Goal: Task Accomplishment & Management: Manage account settings

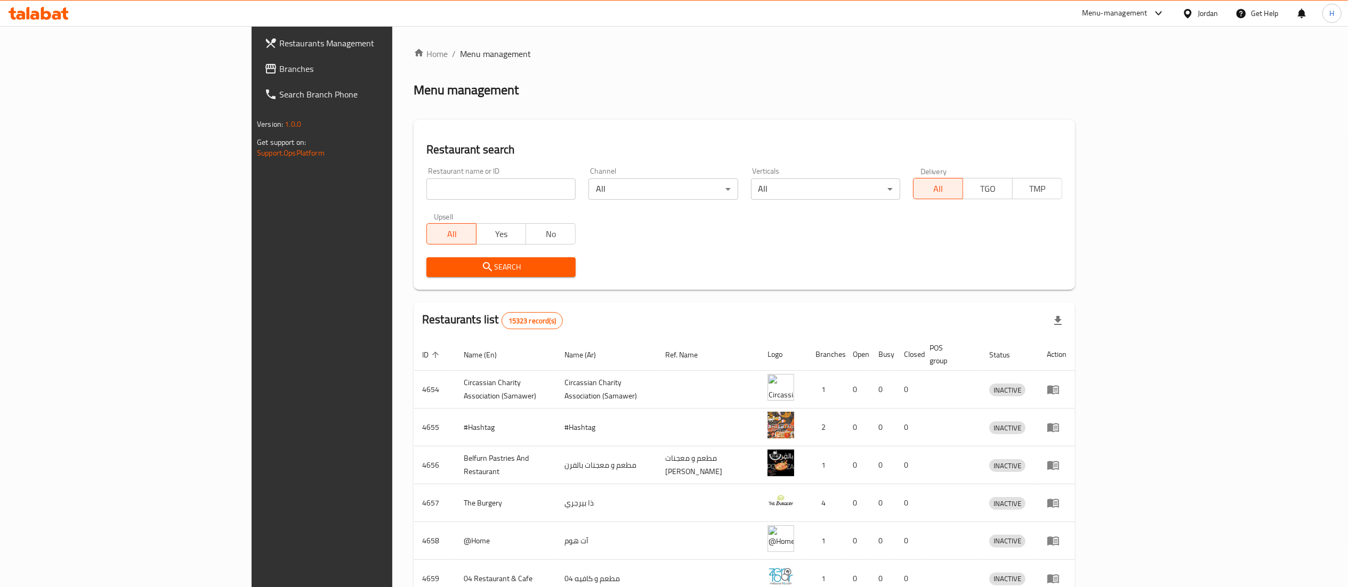
click at [256, 59] on link "Branches" at bounding box center [366, 69] width 221 height 26
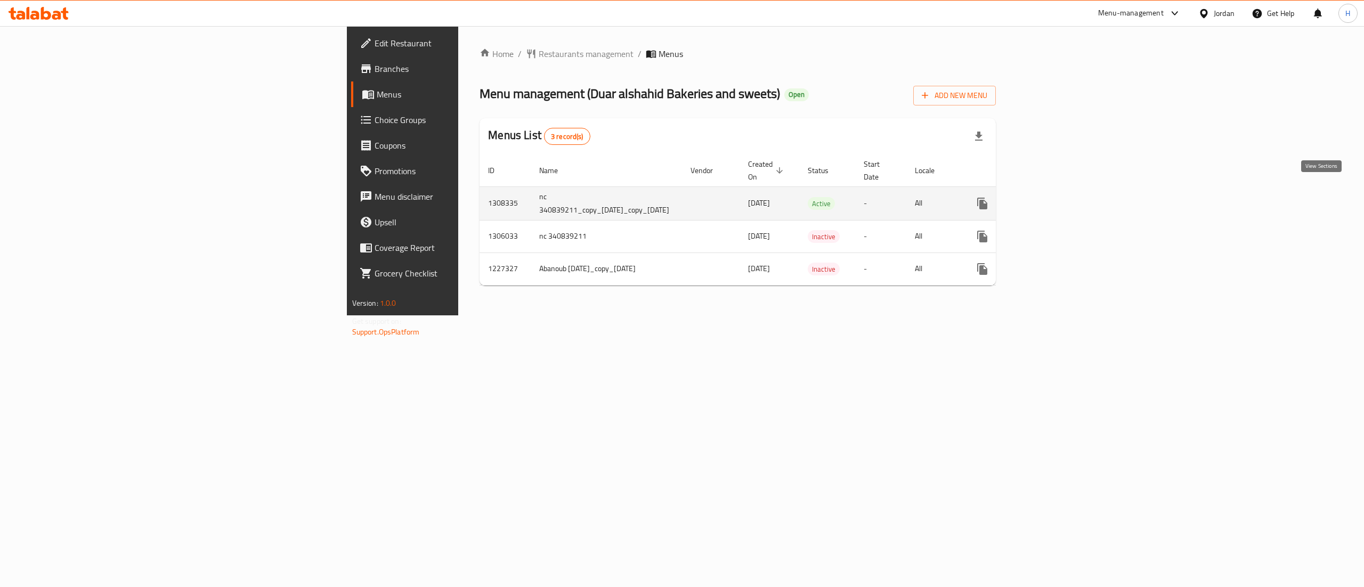
click at [1064, 199] on icon "enhanced table" at bounding box center [1060, 204] width 10 height 10
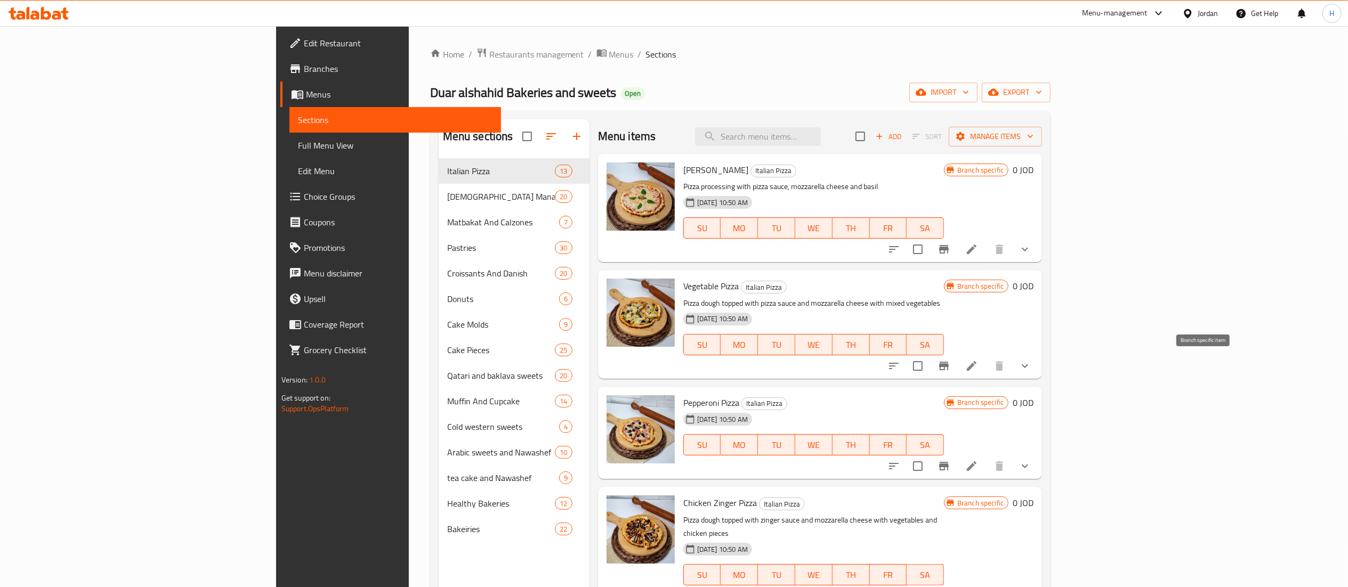
click at [956, 359] on button "Branch-specific-item" at bounding box center [944, 366] width 26 height 26
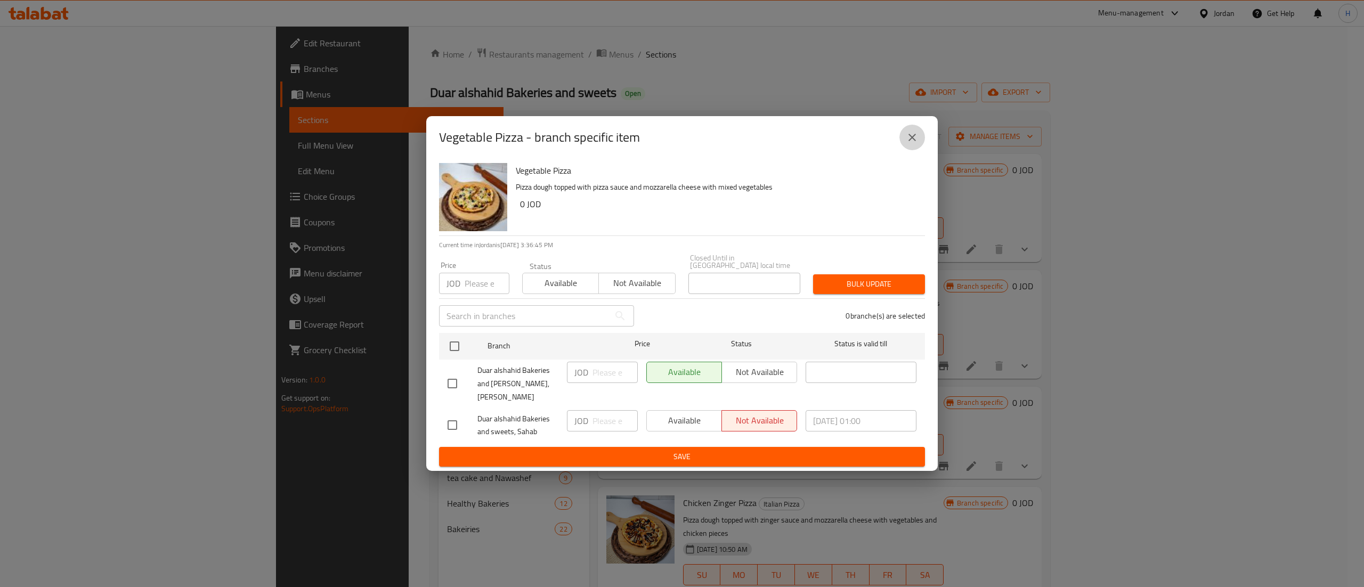
click at [912, 144] on icon "close" at bounding box center [912, 137] width 13 height 13
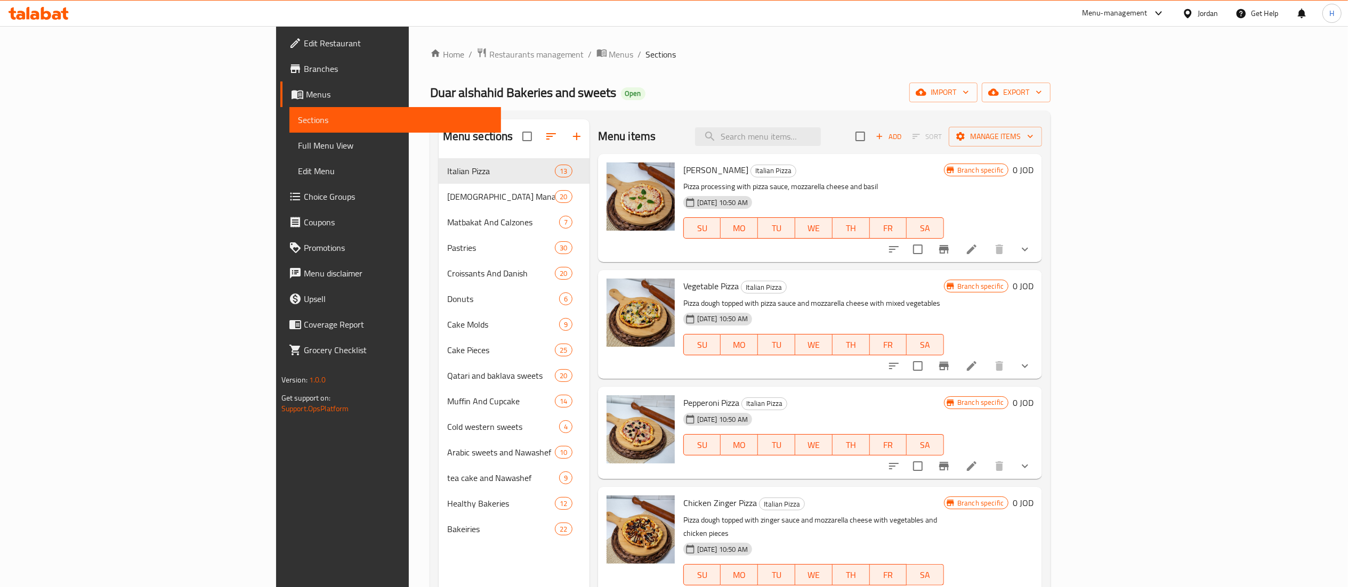
click at [304, 190] on span "Choice Groups" at bounding box center [398, 196] width 189 height 13
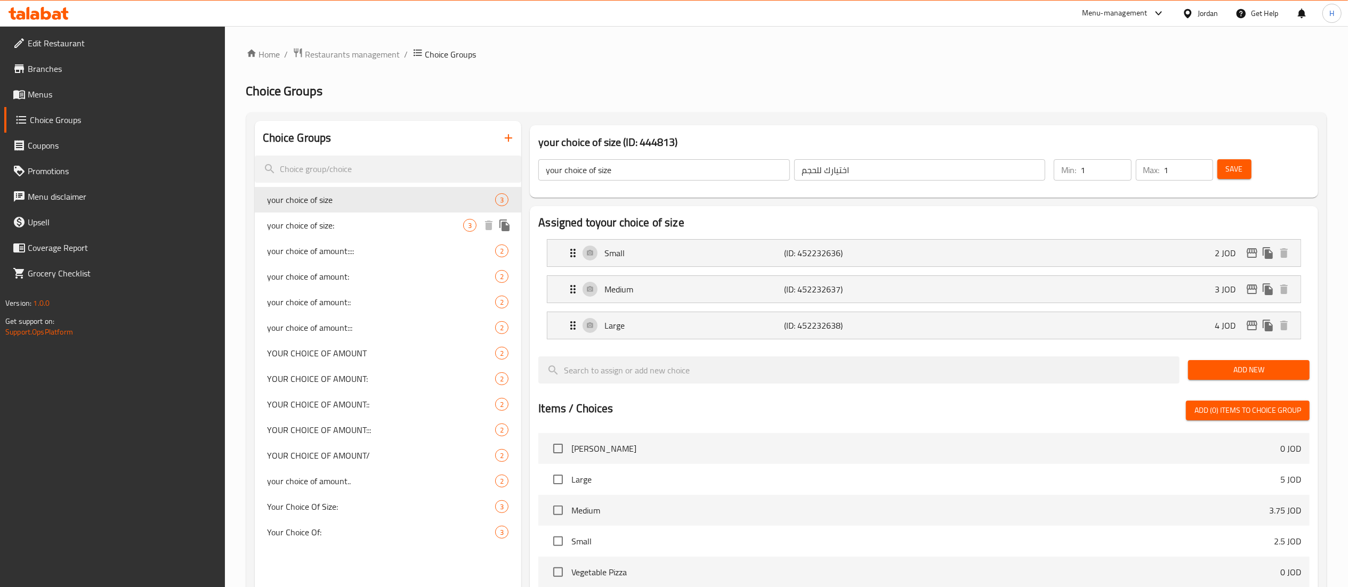
click at [335, 228] on span "your choice of size:" at bounding box center [365, 225] width 196 height 13
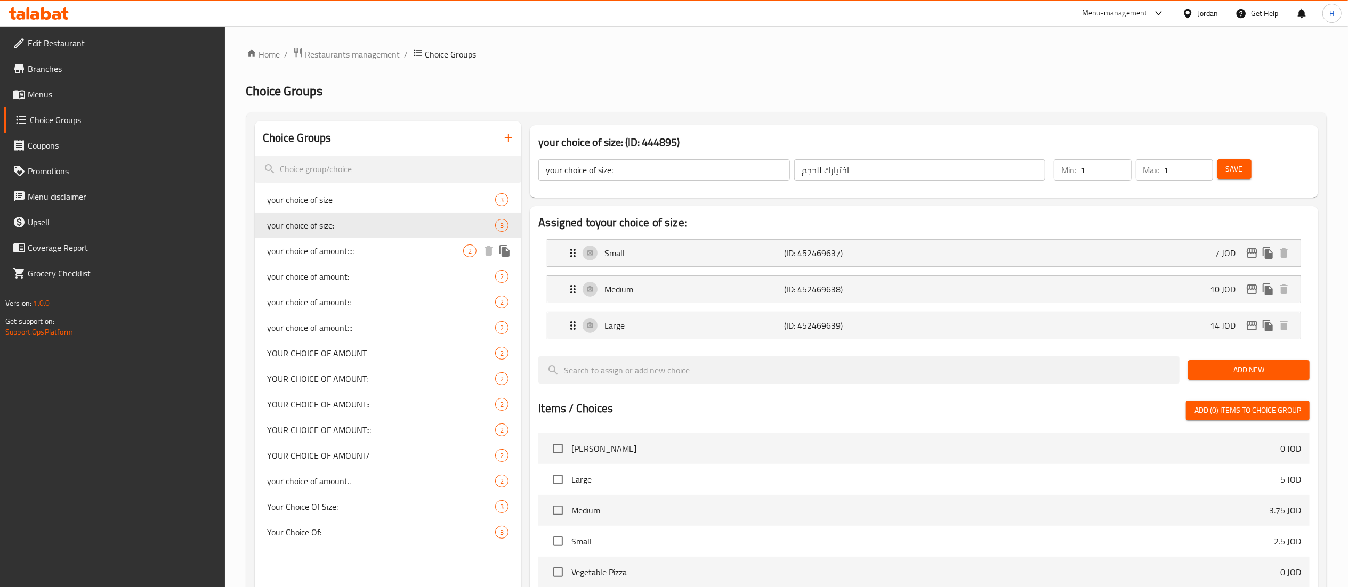
click at [348, 253] on span "your choice of amount::::" at bounding box center [365, 251] width 196 height 13
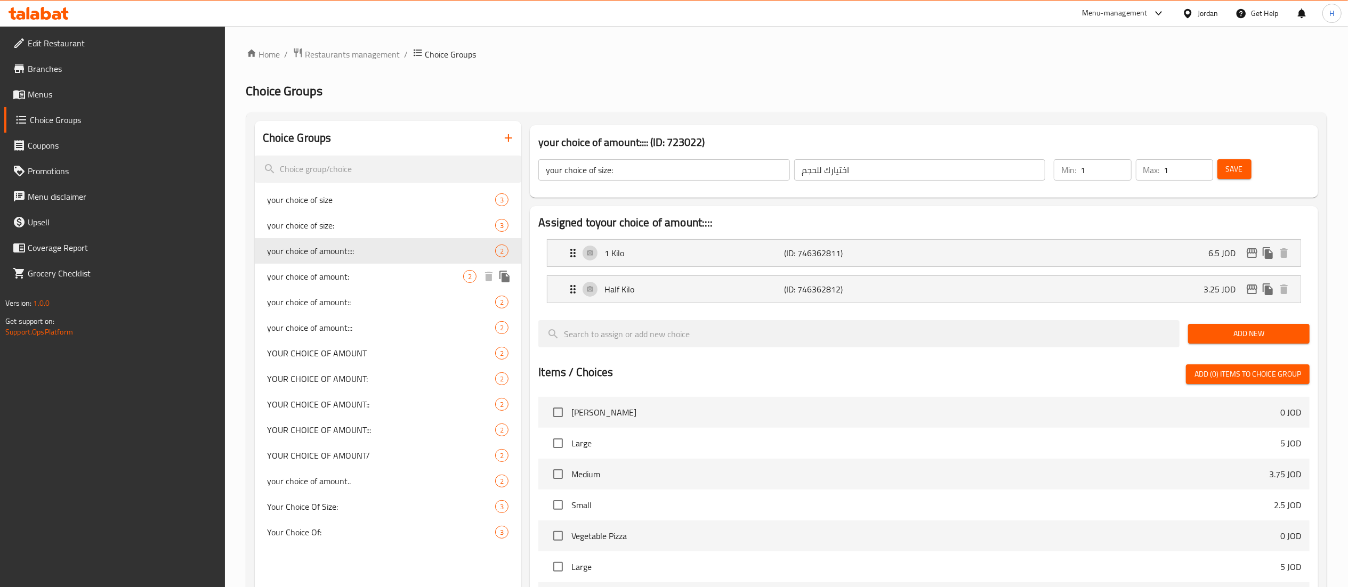
type input "your choice of amount::::"
type input "اختيارك للكمية"
click at [342, 276] on span "your choice of amount:" at bounding box center [365, 276] width 196 height 13
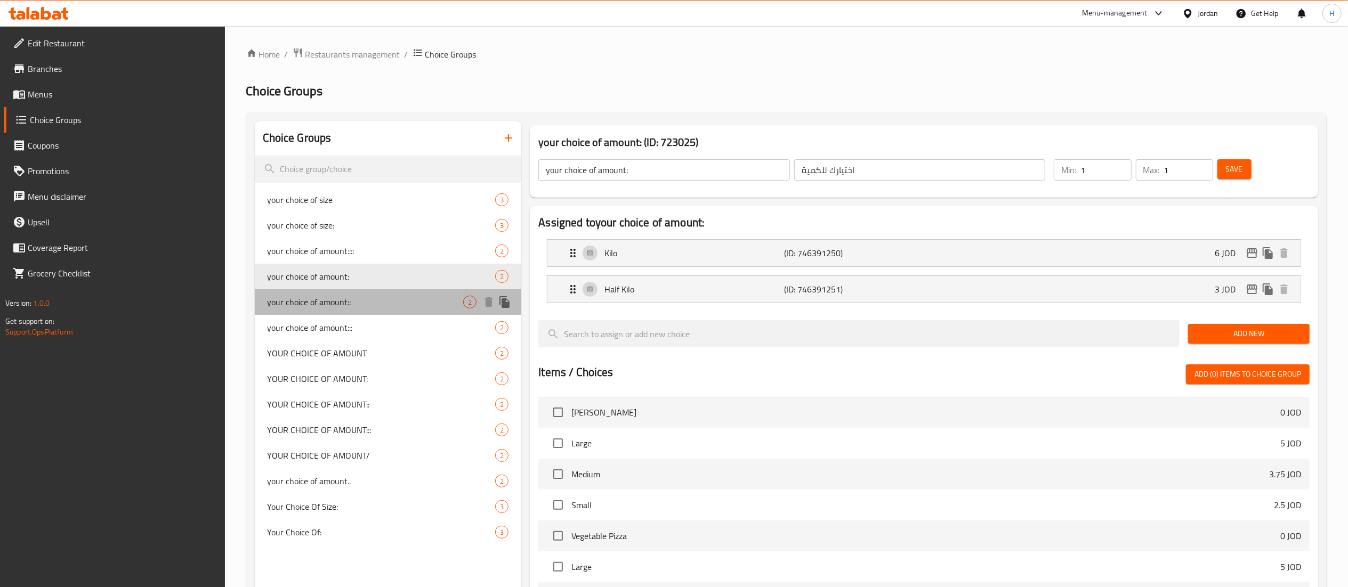
click at [344, 302] on span "your choice of amount::" at bounding box center [365, 302] width 196 height 13
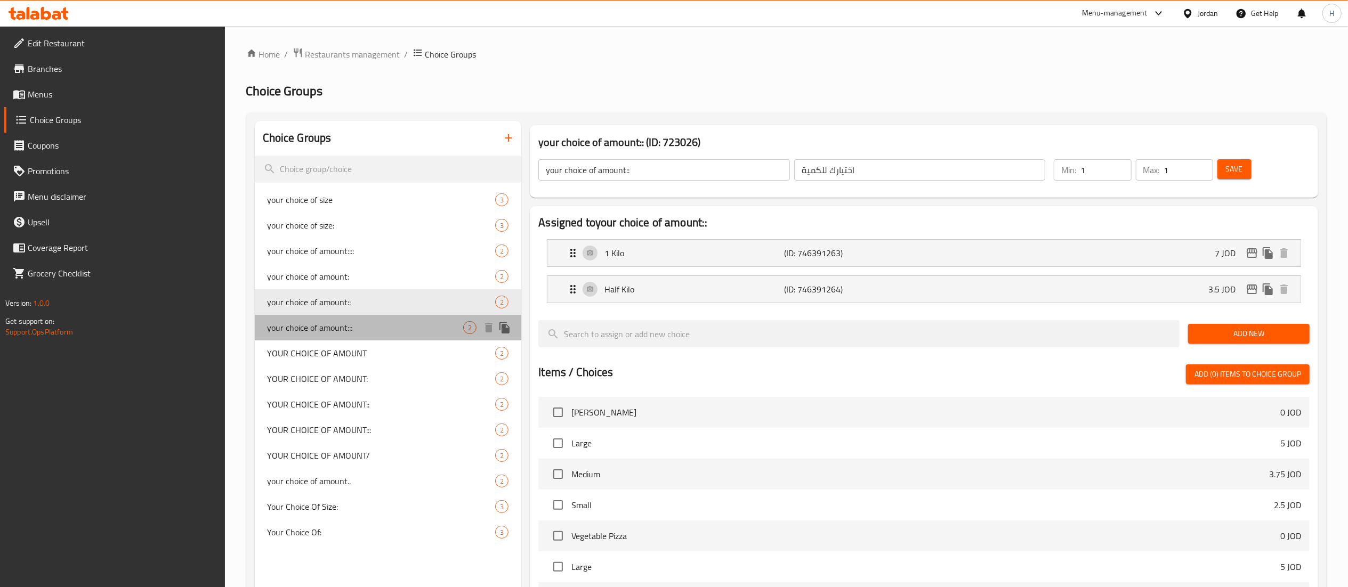
click at [342, 321] on span "your choice of amount:::" at bounding box center [365, 327] width 196 height 13
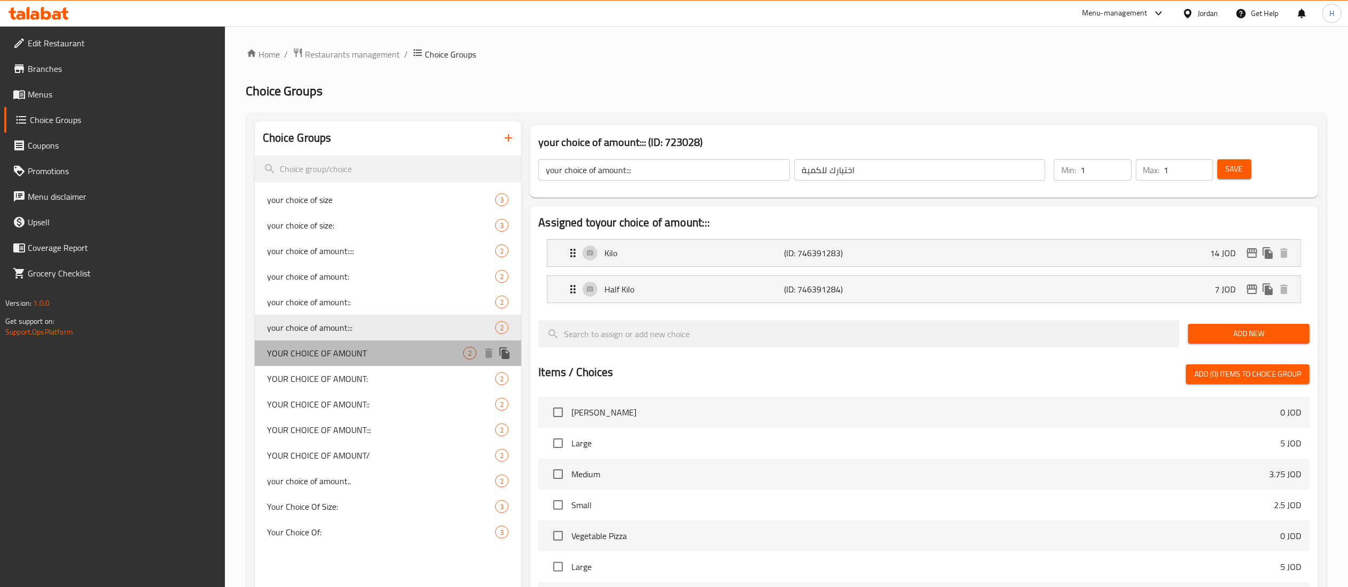
click at [377, 346] on div "YOUR CHOICE OF AMOUNT 2" at bounding box center [388, 354] width 267 height 26
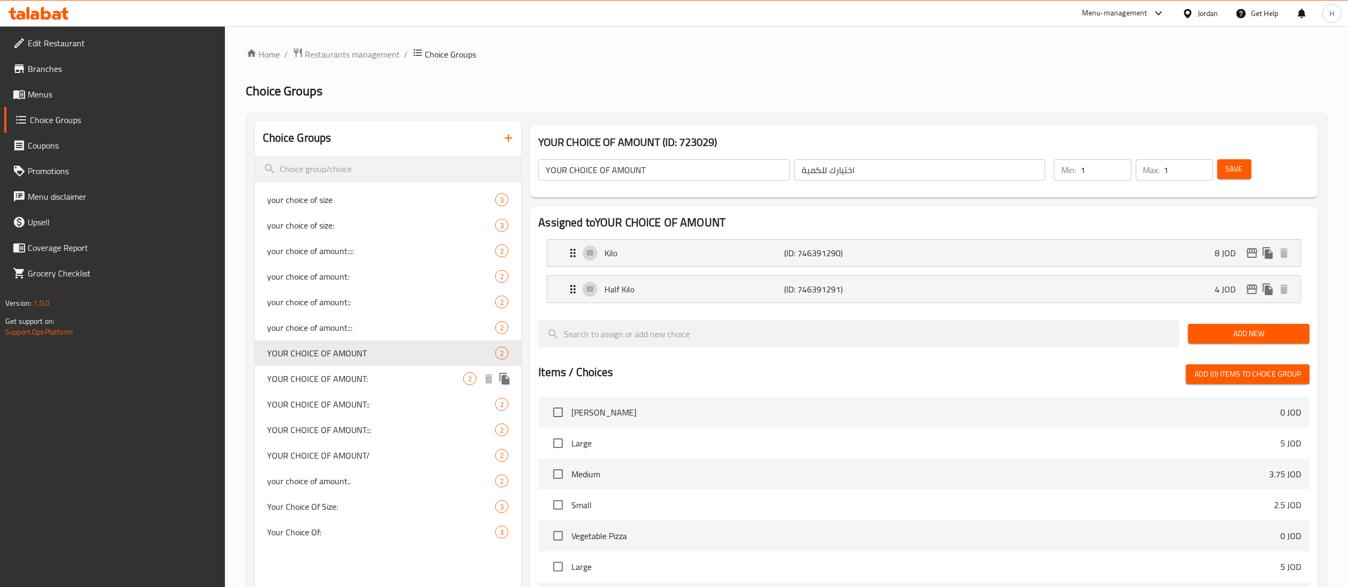
click at [371, 383] on span "YOUR CHOICE OF AMOUNT:" at bounding box center [365, 378] width 196 height 13
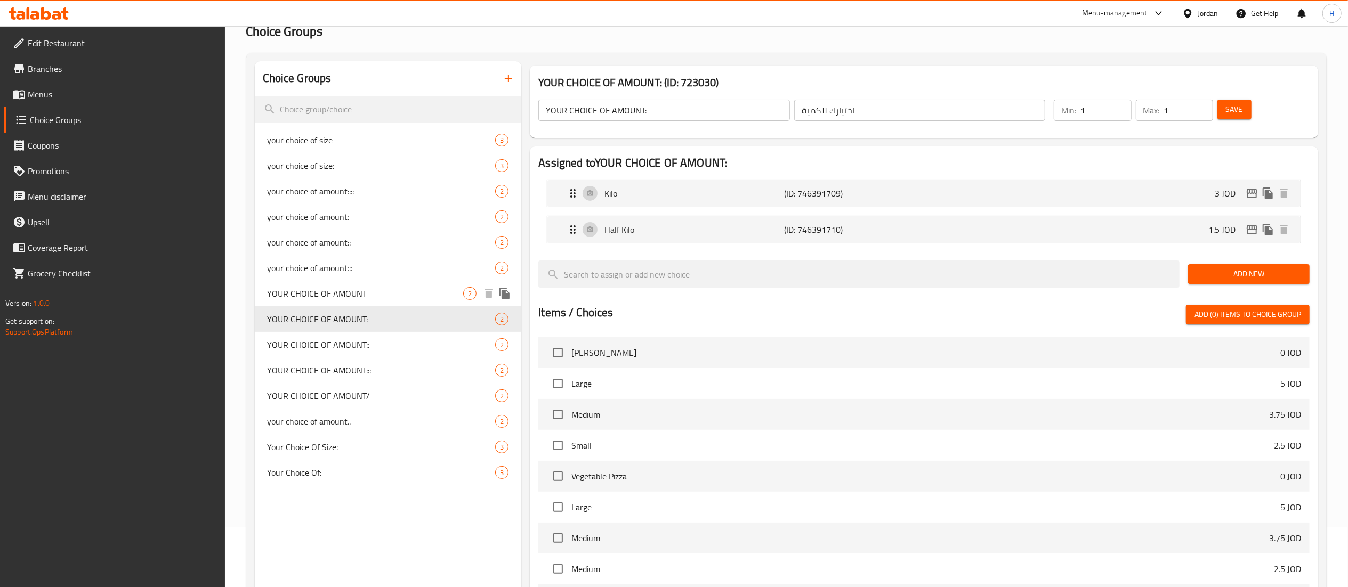
scroll to position [107, 0]
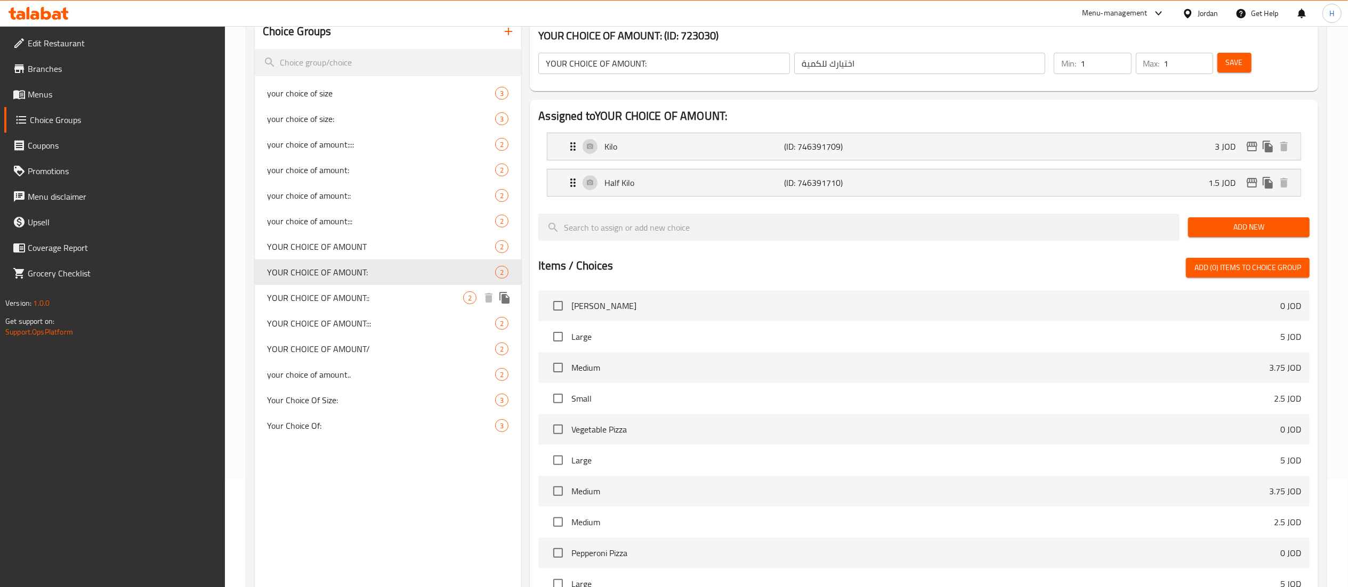
click at [387, 296] on span "YOUR CHOICE OF AMOUNT::" at bounding box center [365, 297] width 196 height 13
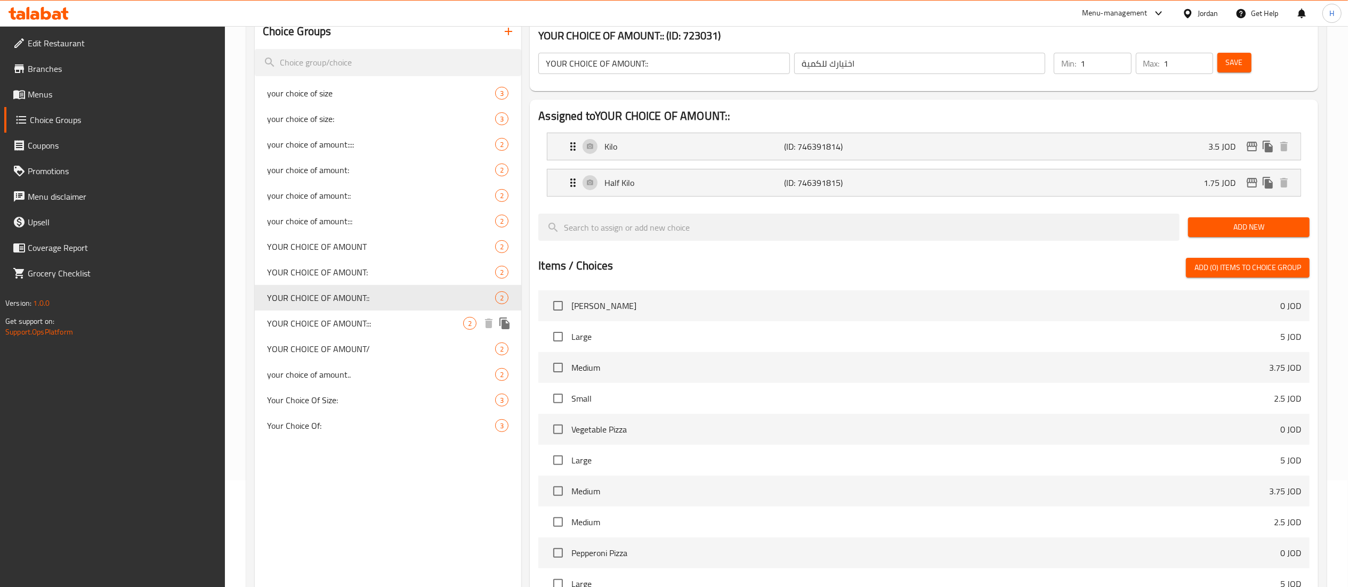
click at [378, 327] on span "YOUR CHOICE OF AMOUNT:::" at bounding box center [365, 323] width 196 height 13
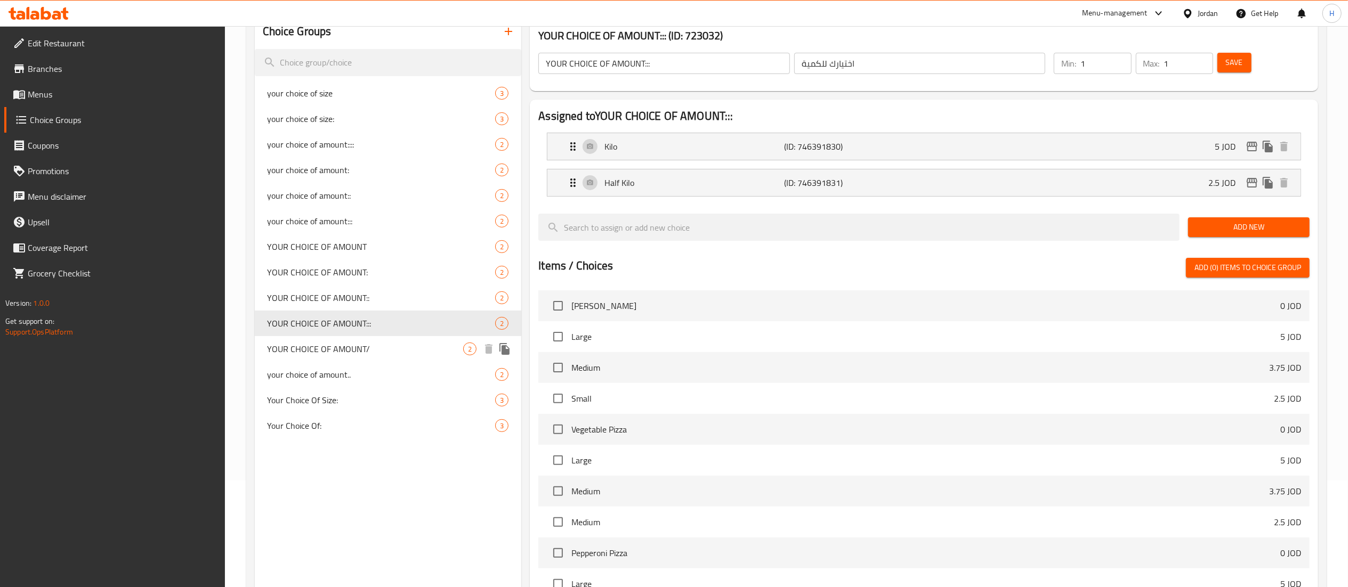
click at [378, 348] on span "YOUR CHOICE OF AMOUNT/" at bounding box center [365, 349] width 196 height 13
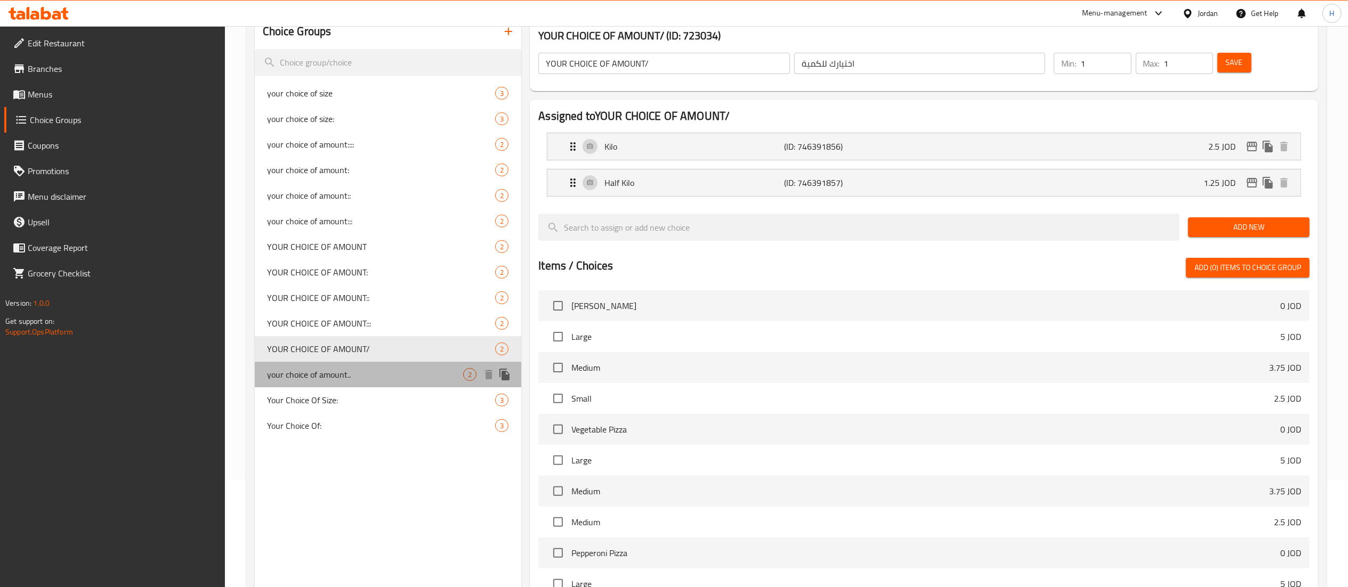
click at [347, 368] on span "your choice of amount.." at bounding box center [365, 374] width 196 height 13
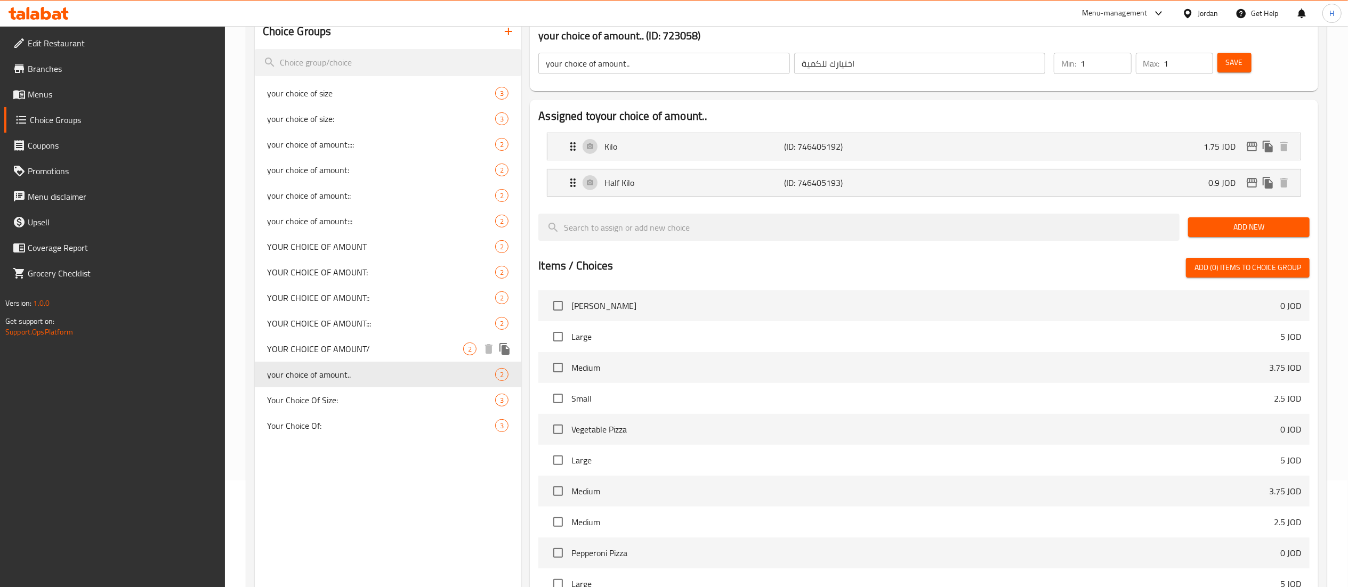
click at [354, 348] on span "YOUR CHOICE OF AMOUNT/" at bounding box center [365, 349] width 196 height 13
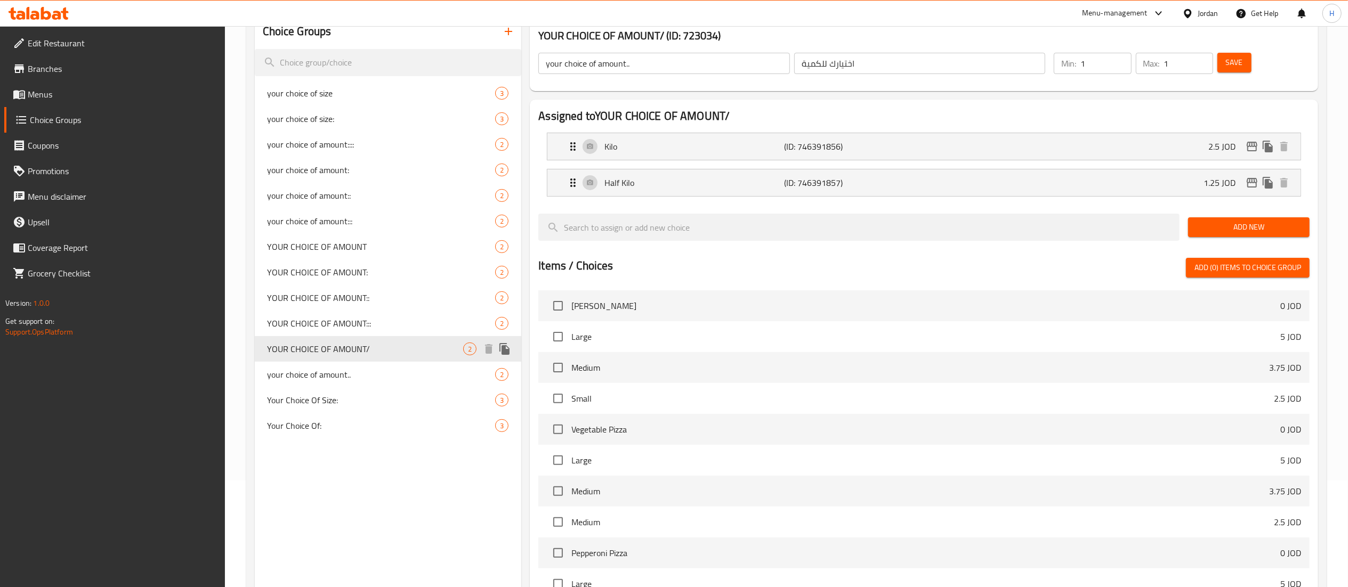
type input "YOUR CHOICE OF AMOUNT/"
click at [67, 97] on span "Menus" at bounding box center [122, 94] width 189 height 13
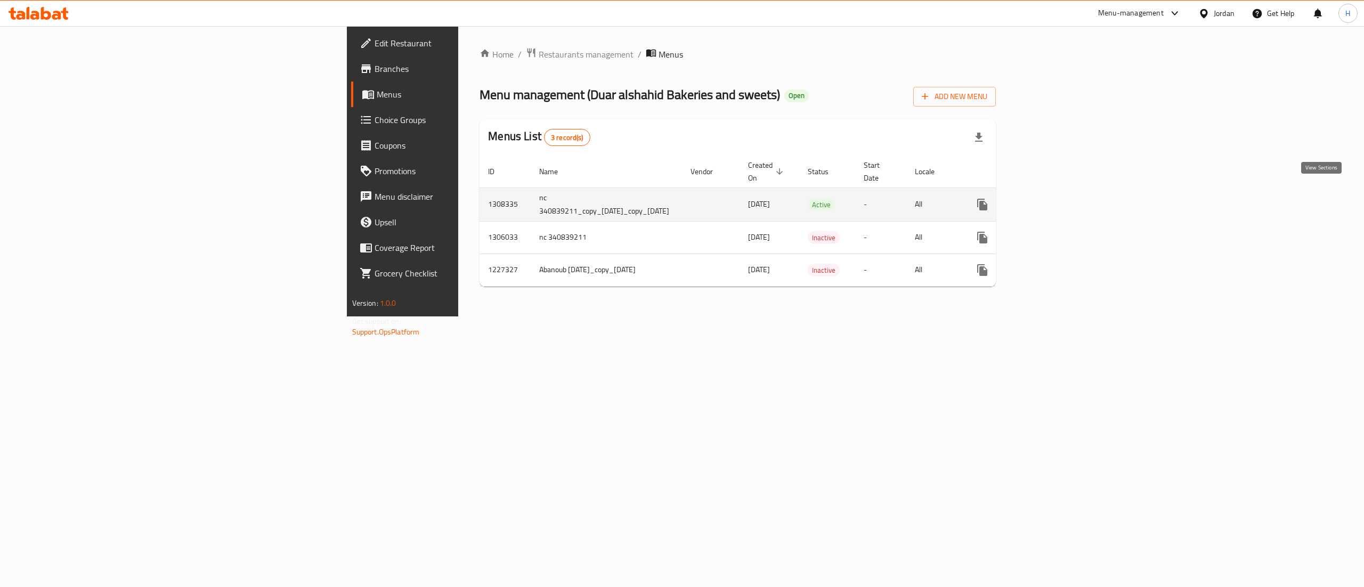
click at [1064, 200] on icon "enhanced table" at bounding box center [1060, 205] width 10 height 10
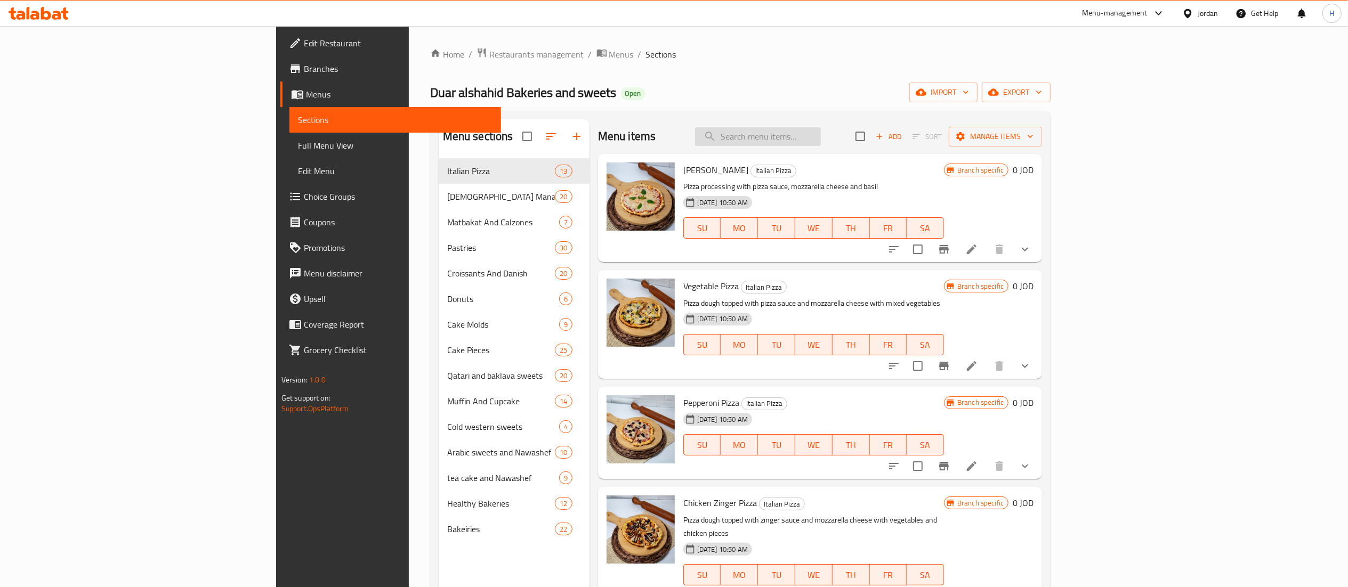
click at [821, 134] on input "search" at bounding box center [758, 136] width 126 height 19
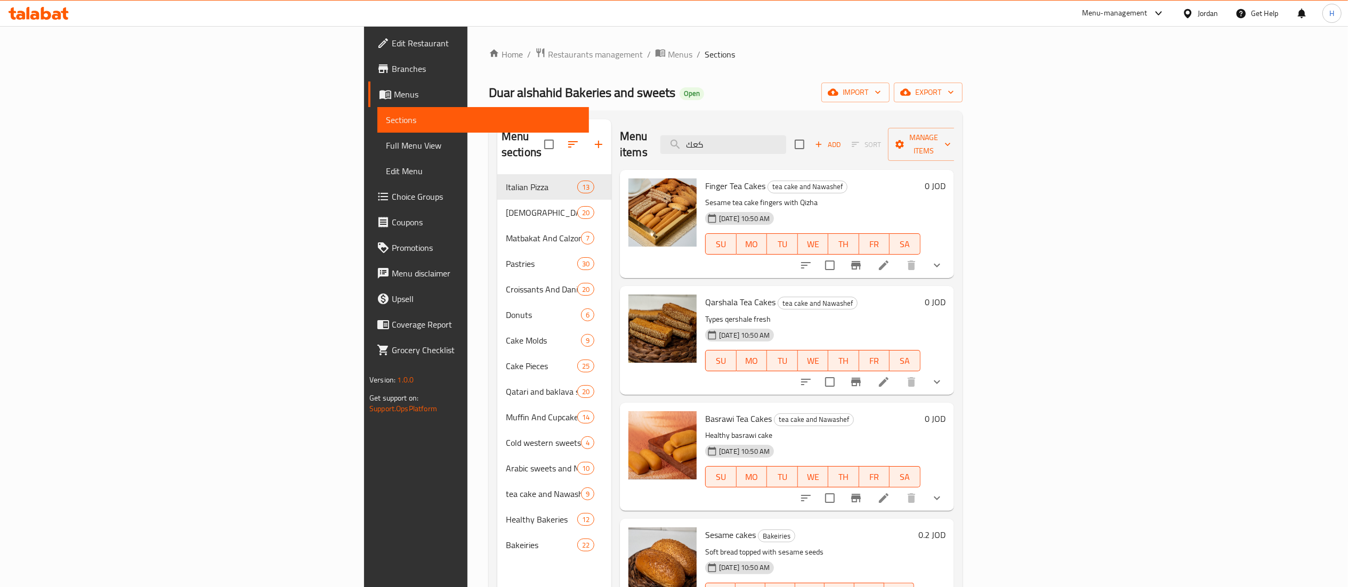
type input "كعك"
click at [943, 259] on icon "show more" at bounding box center [936, 265] width 13 height 13
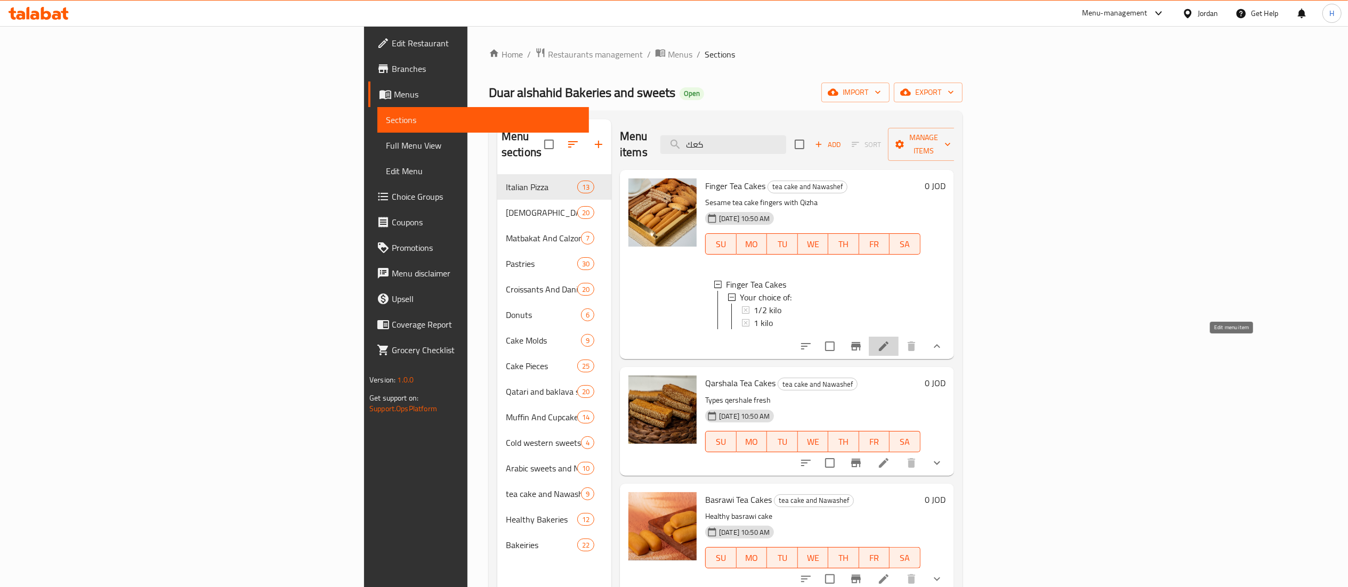
click at [890, 351] on icon at bounding box center [883, 346] width 13 height 13
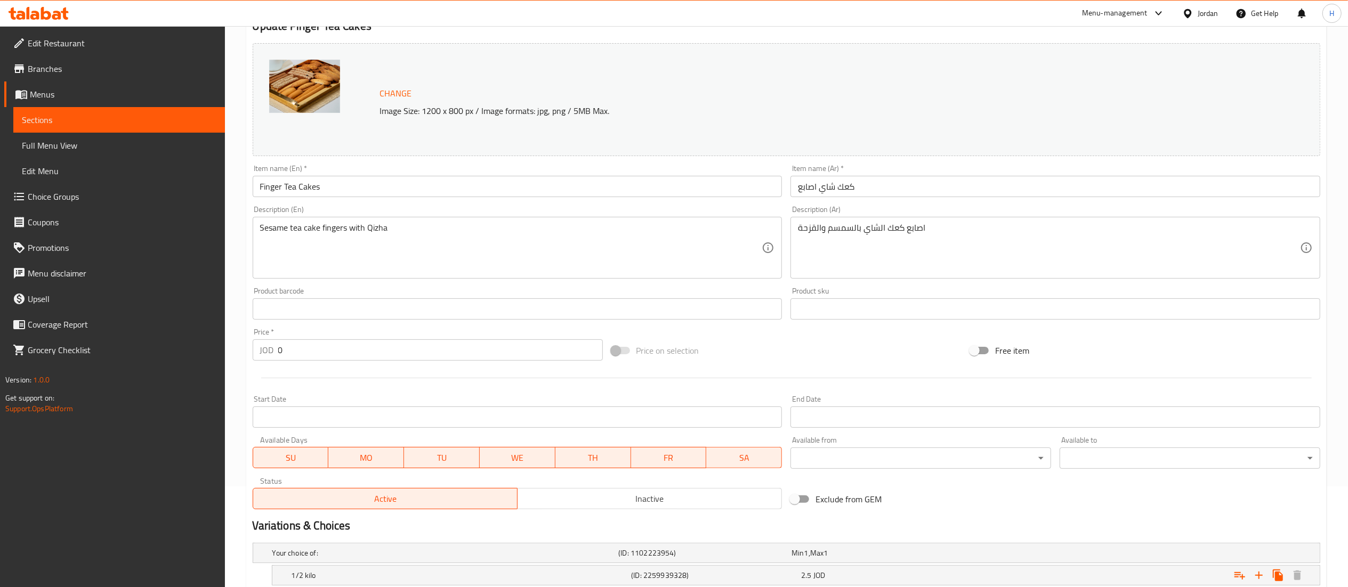
scroll to position [206, 0]
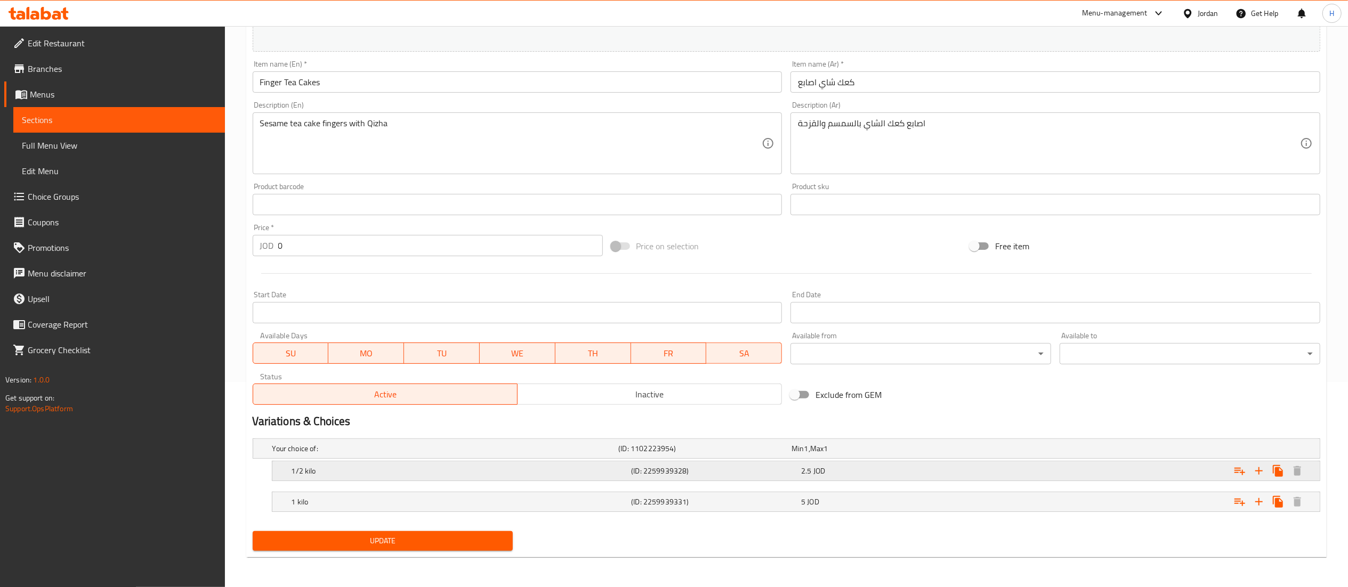
click at [761, 454] on h5 "(ID: 2259939328)" at bounding box center [702, 448] width 169 height 11
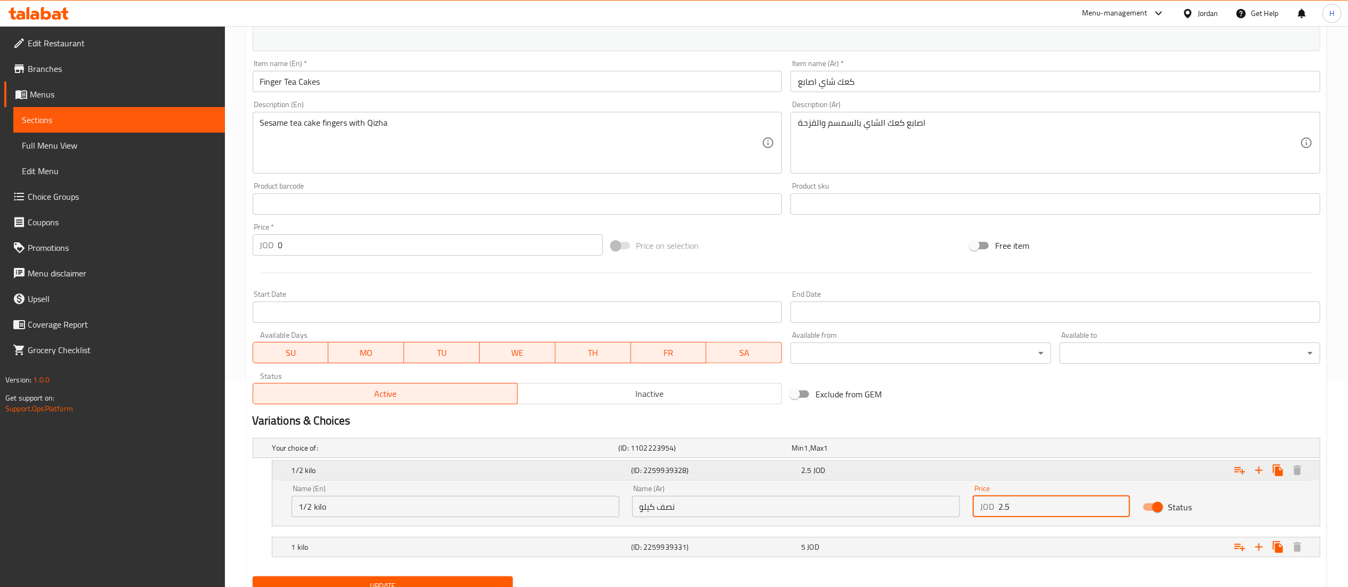
drag, startPoint x: 943, startPoint y: 506, endPoint x: 740, endPoint y: 483, distance: 203.8
click at [740, 483] on div "1/2 kilo (ID: 2259939328) 2.5 JOD Name (En) 1/2 kilo Name (En) Name (Ar) نصف كي…" at bounding box center [795, 493] width 1047 height 65
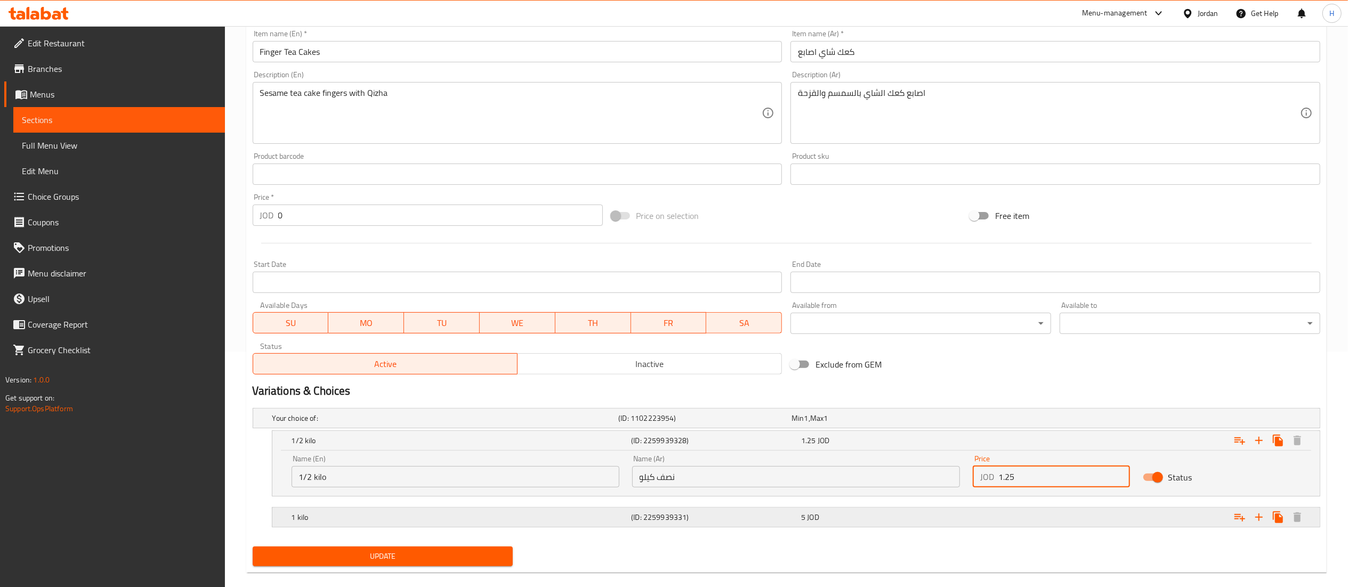
scroll to position [252, 0]
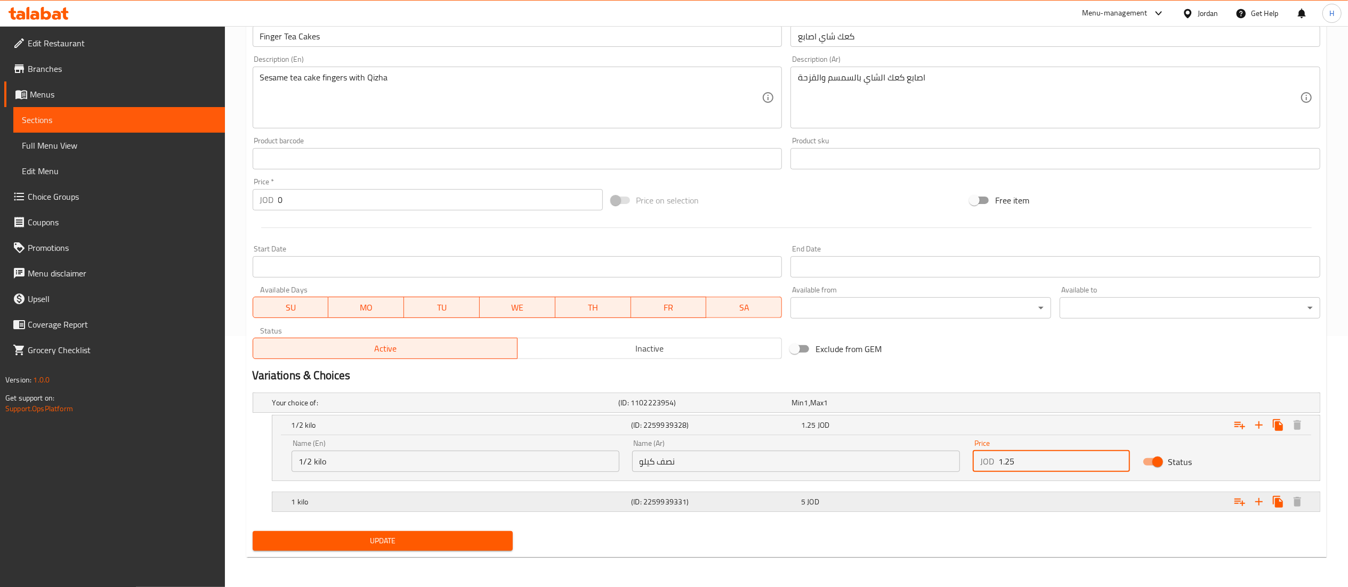
type input "1.25"
click at [833, 408] on div "5 JOD" at bounding box center [875, 403] width 169 height 11
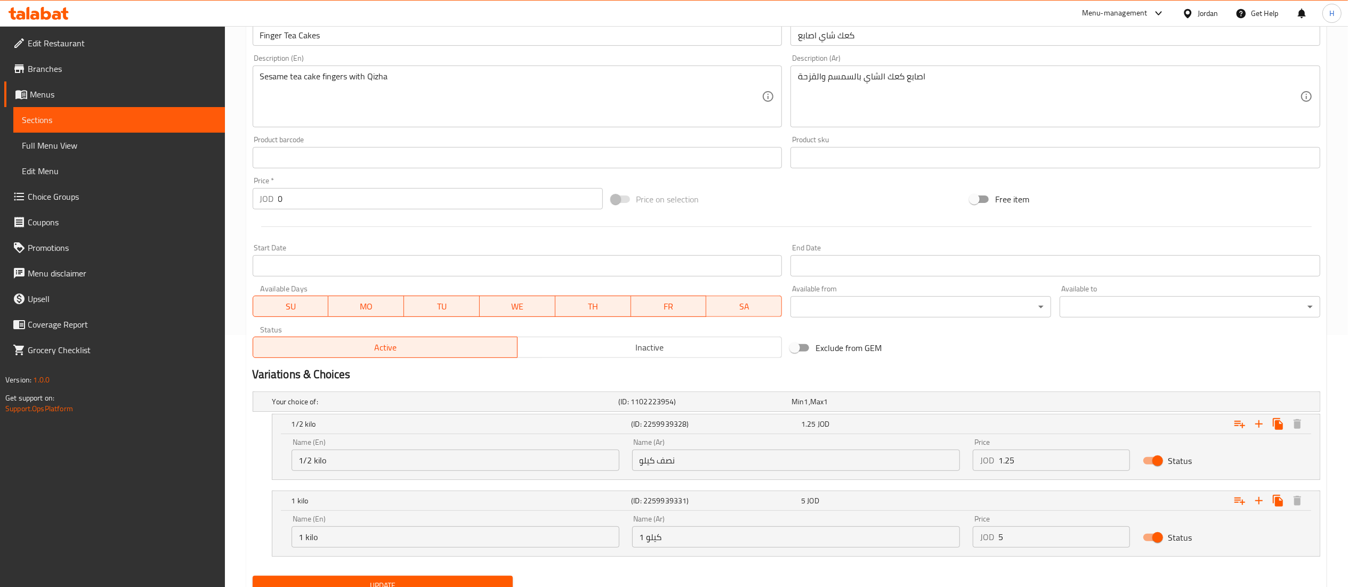
drag, startPoint x: 1004, startPoint y: 547, endPoint x: 874, endPoint y: 528, distance: 131.4
click at [874, 528] on div "Name (En) 1 kilo Name (En) Name (Ar) 1 كيلو Name (Ar) Price JOD 5 Price Status" at bounding box center [796, 531] width 1022 height 45
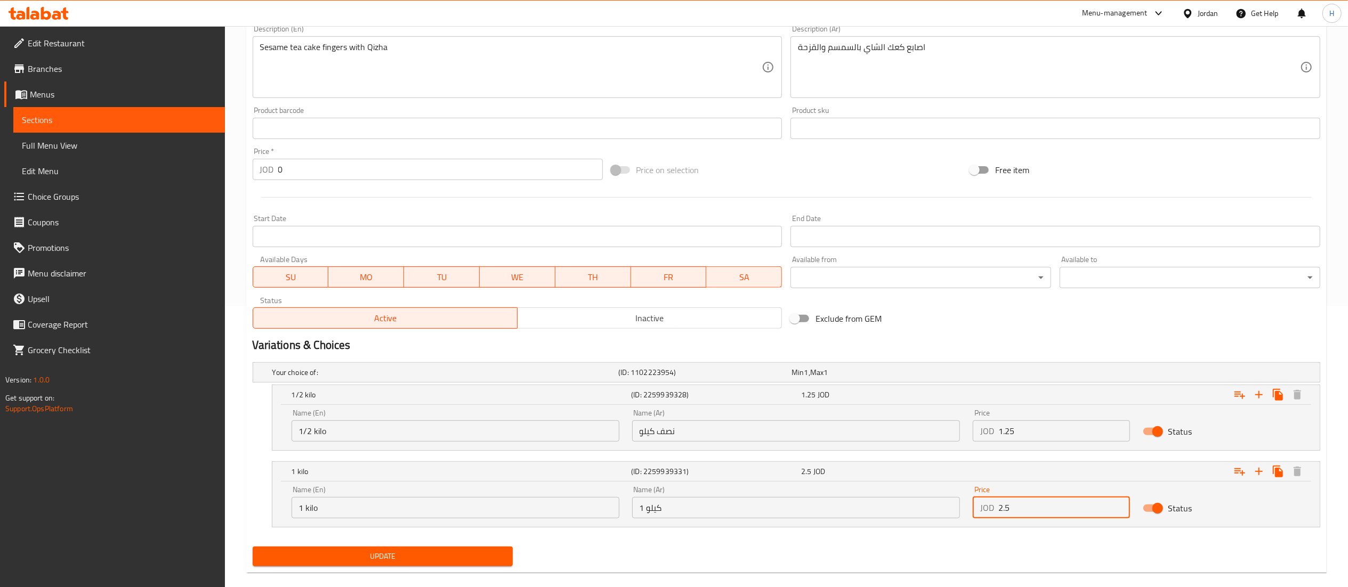
scroll to position [297, 0]
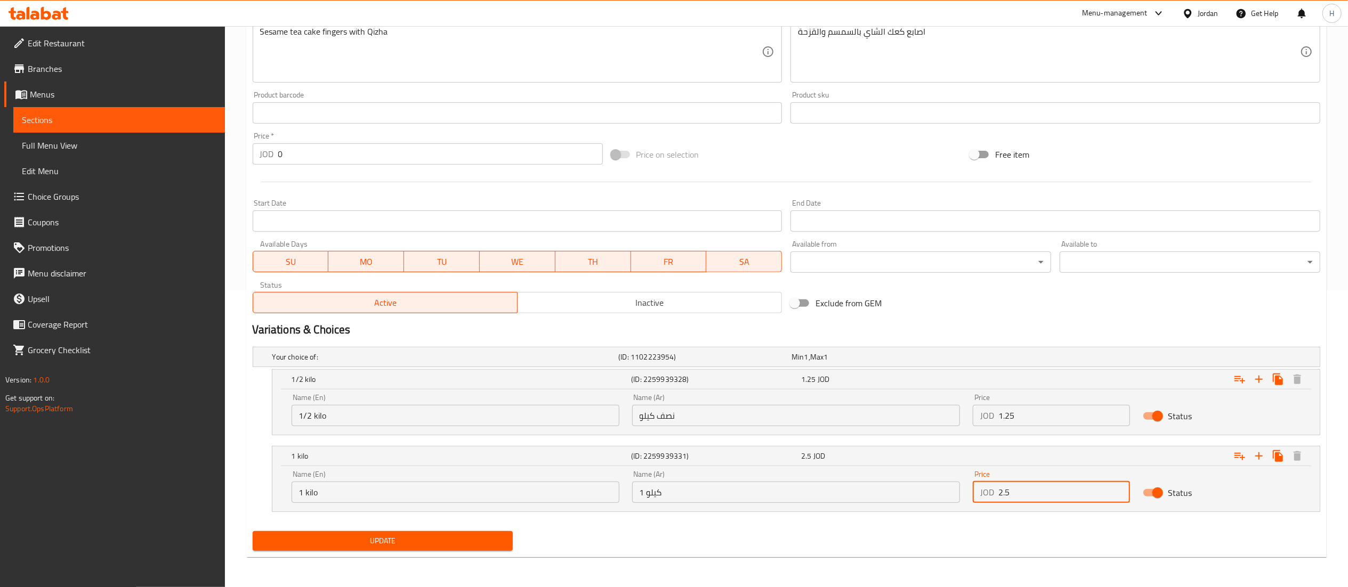
type input "2.5"
click at [363, 544] on span "Update" at bounding box center [383, 540] width 244 height 13
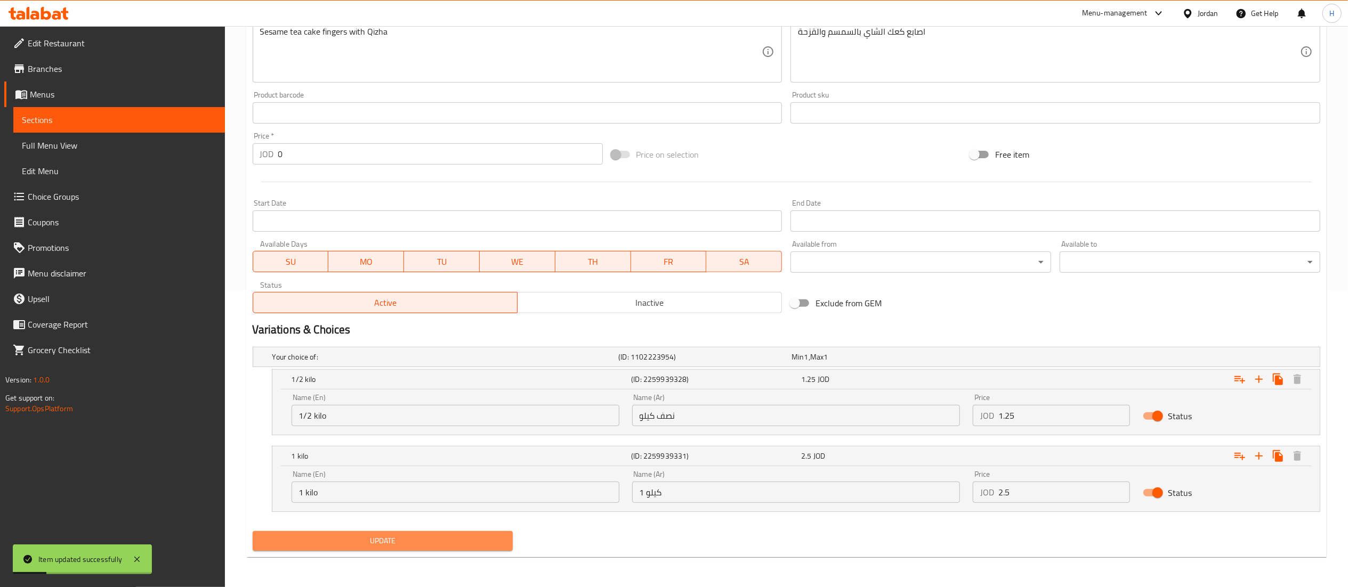
drag, startPoint x: 350, startPoint y: 550, endPoint x: 374, endPoint y: 494, distance: 60.9
click at [350, 551] on button "Update" at bounding box center [383, 541] width 261 height 20
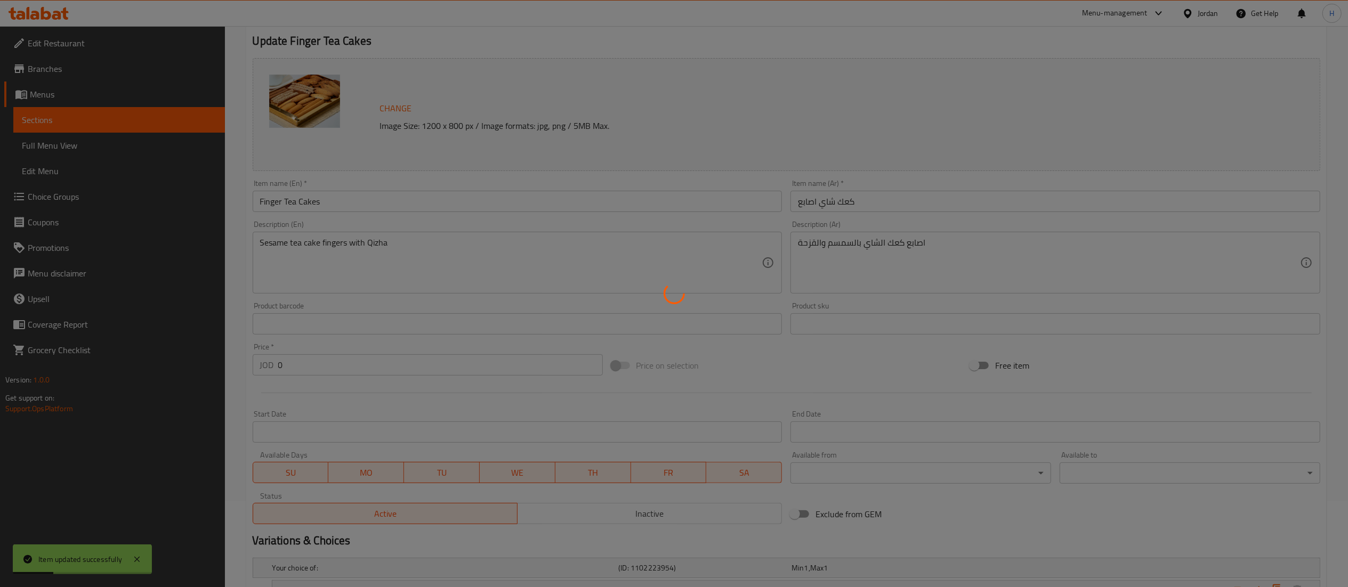
scroll to position [0, 0]
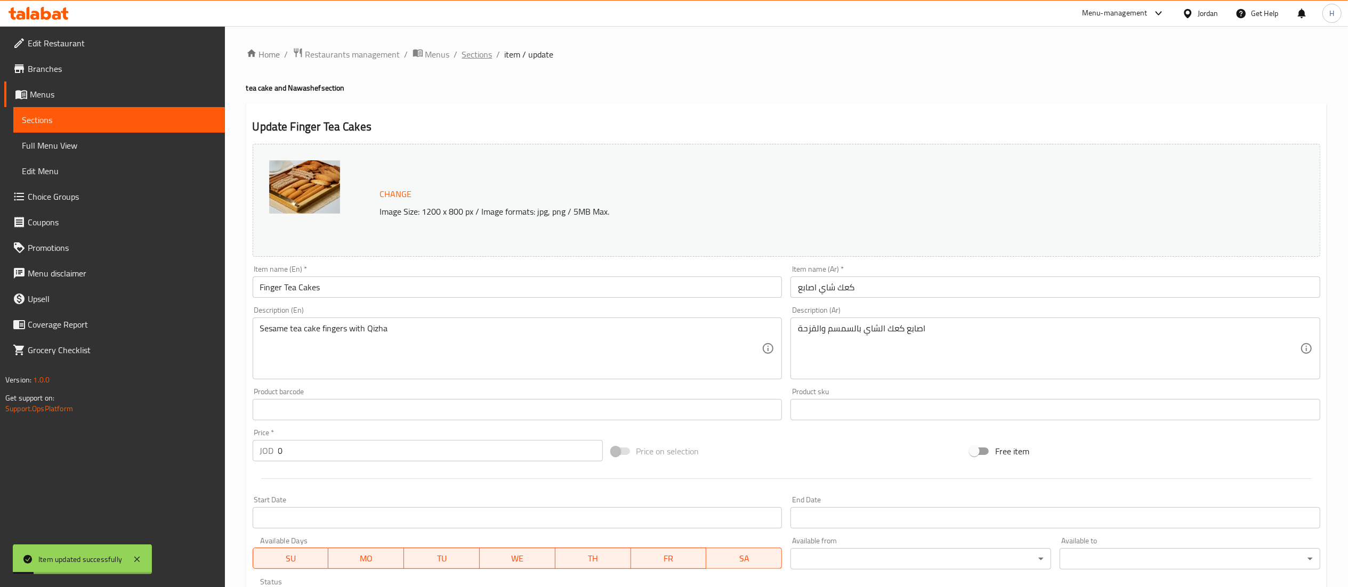
click at [482, 52] on span "Sections" at bounding box center [477, 54] width 30 height 13
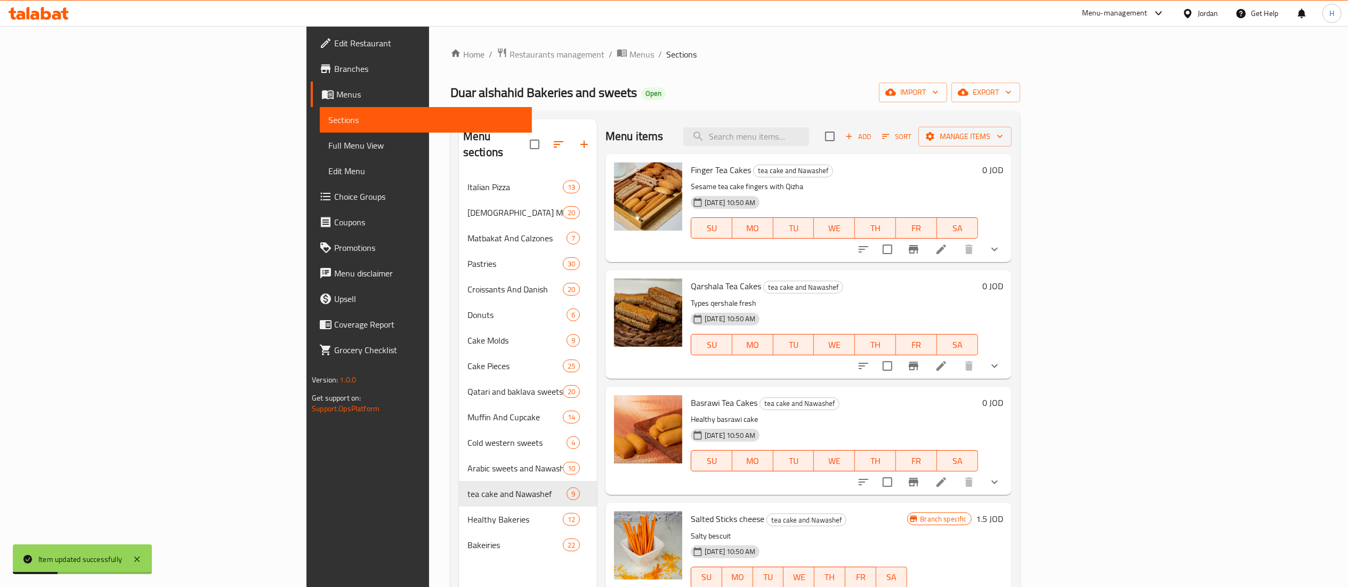
click at [33, 8] on icon at bounding box center [39, 13] width 60 height 13
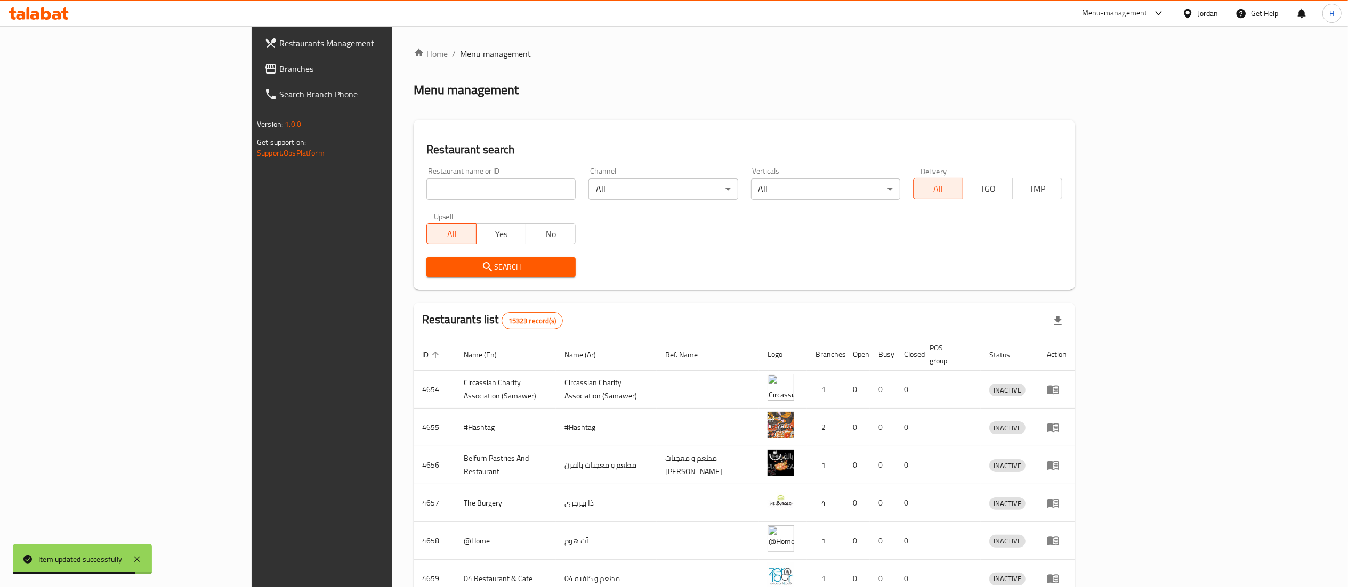
click at [279, 62] on span "Branches" at bounding box center [373, 68] width 189 height 13
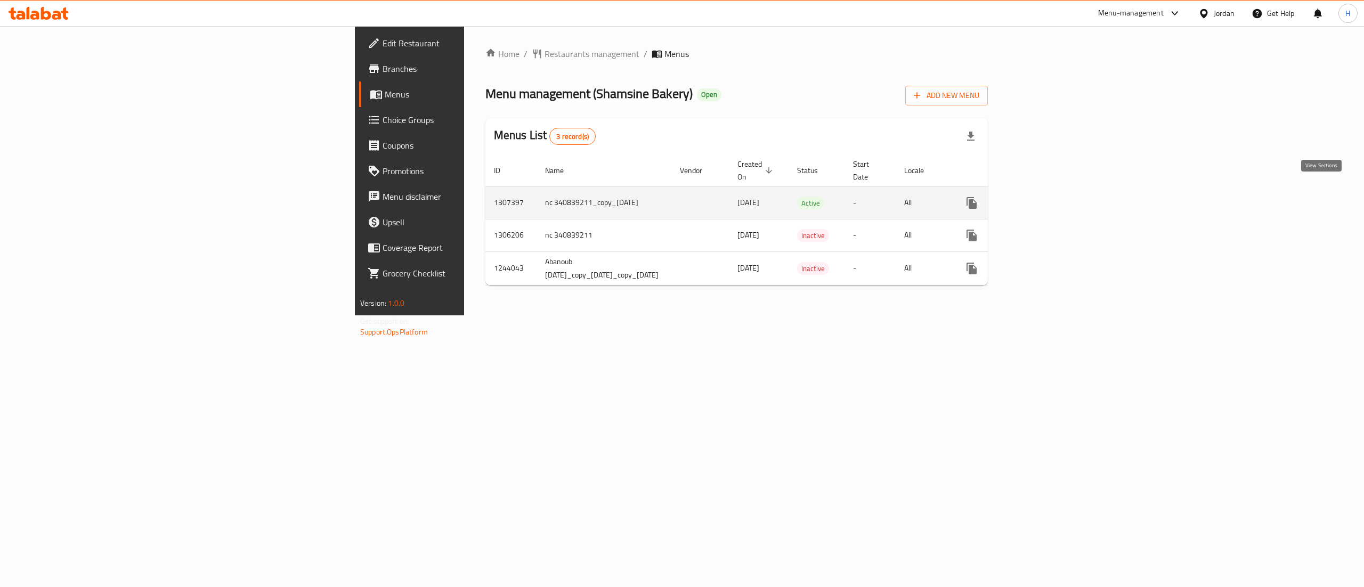
click at [1055, 197] on icon "enhanced table" at bounding box center [1048, 203] width 13 height 13
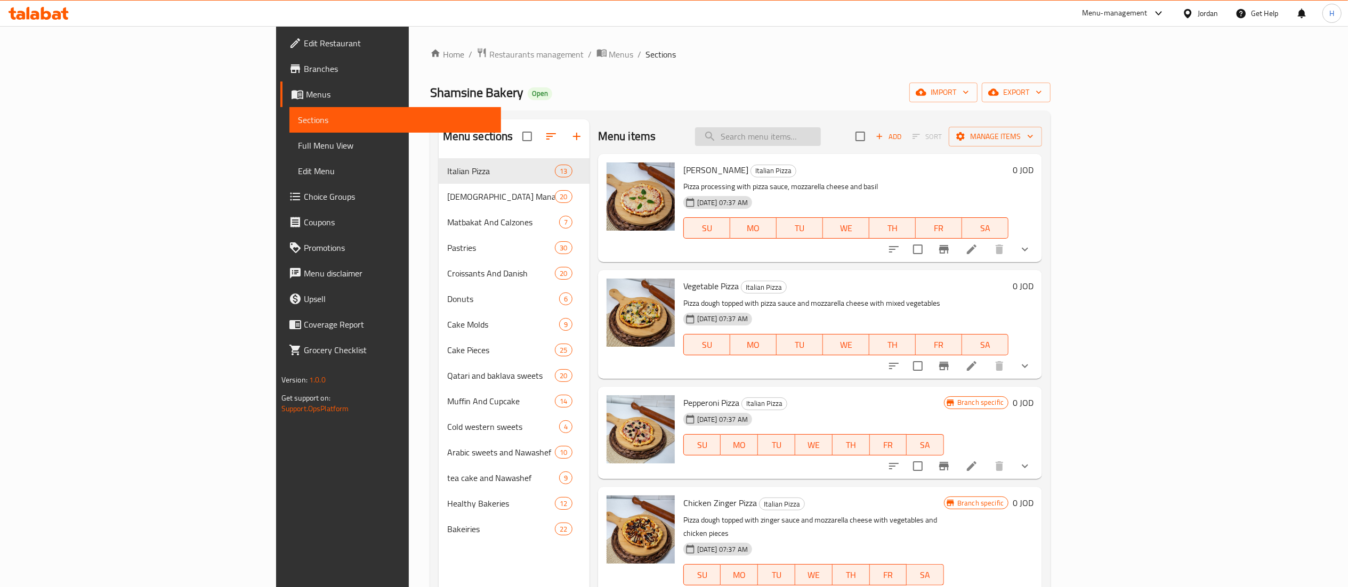
click at [821, 142] on input "search" at bounding box center [758, 136] width 126 height 19
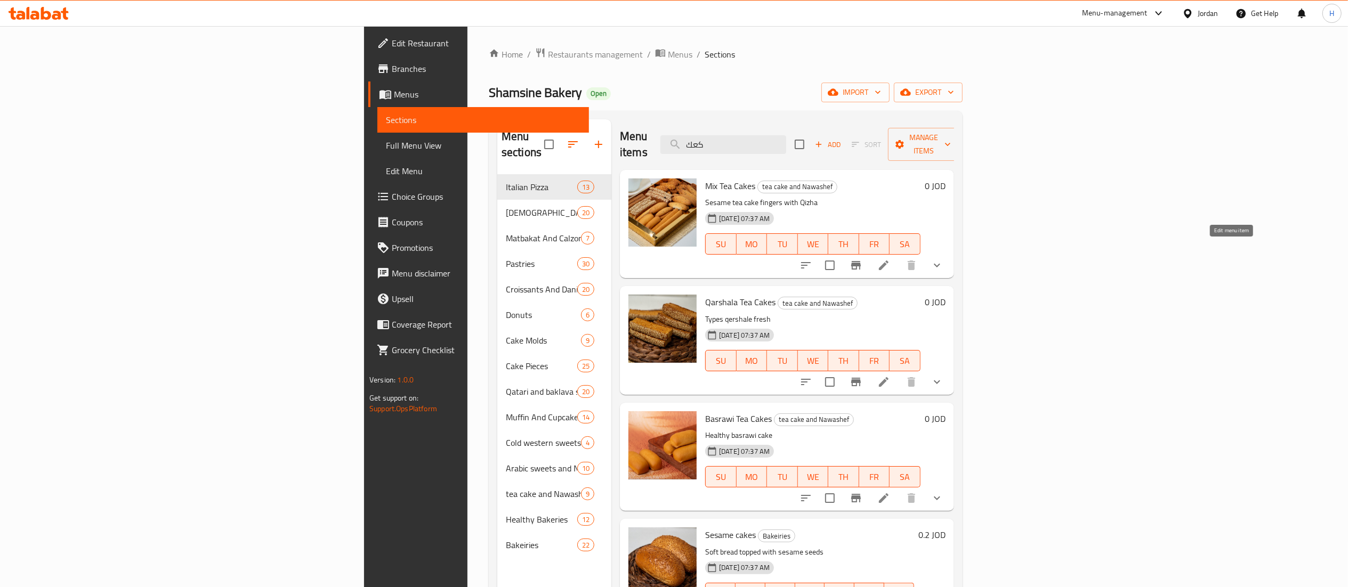
type input "كعك"
click at [890, 259] on icon at bounding box center [883, 265] width 13 height 13
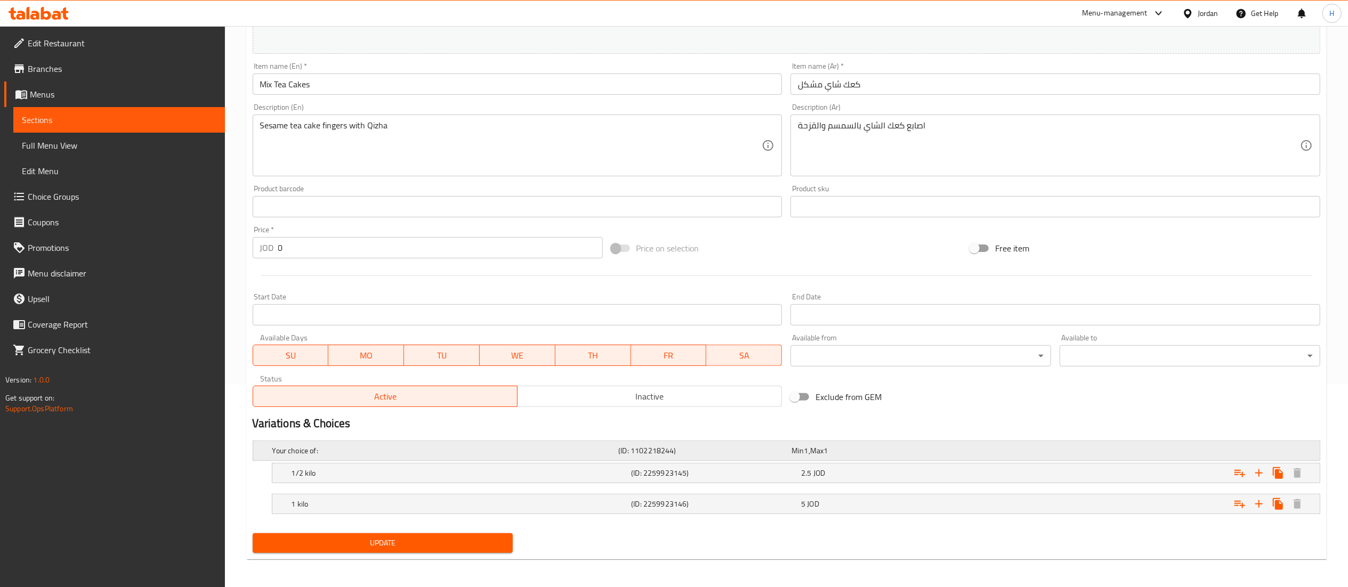
scroll to position [206, 0]
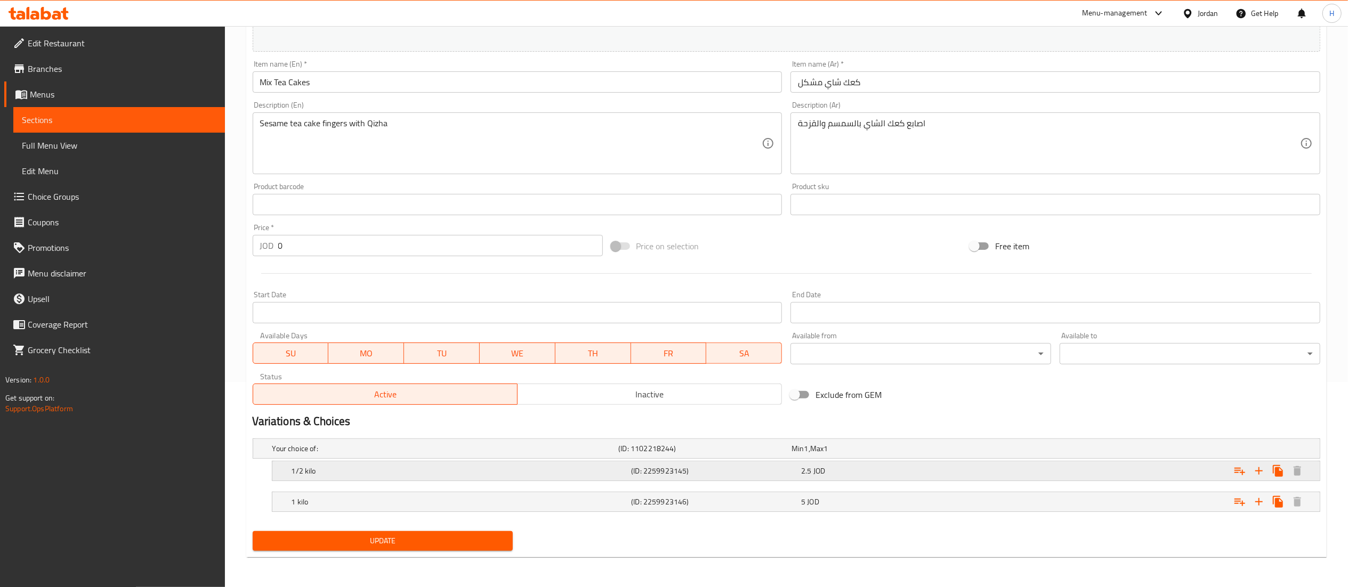
click at [834, 454] on div "2.5 JOD" at bounding box center [875, 448] width 169 height 11
click at [845, 454] on div "2.5 JOD" at bounding box center [875, 448] width 169 height 11
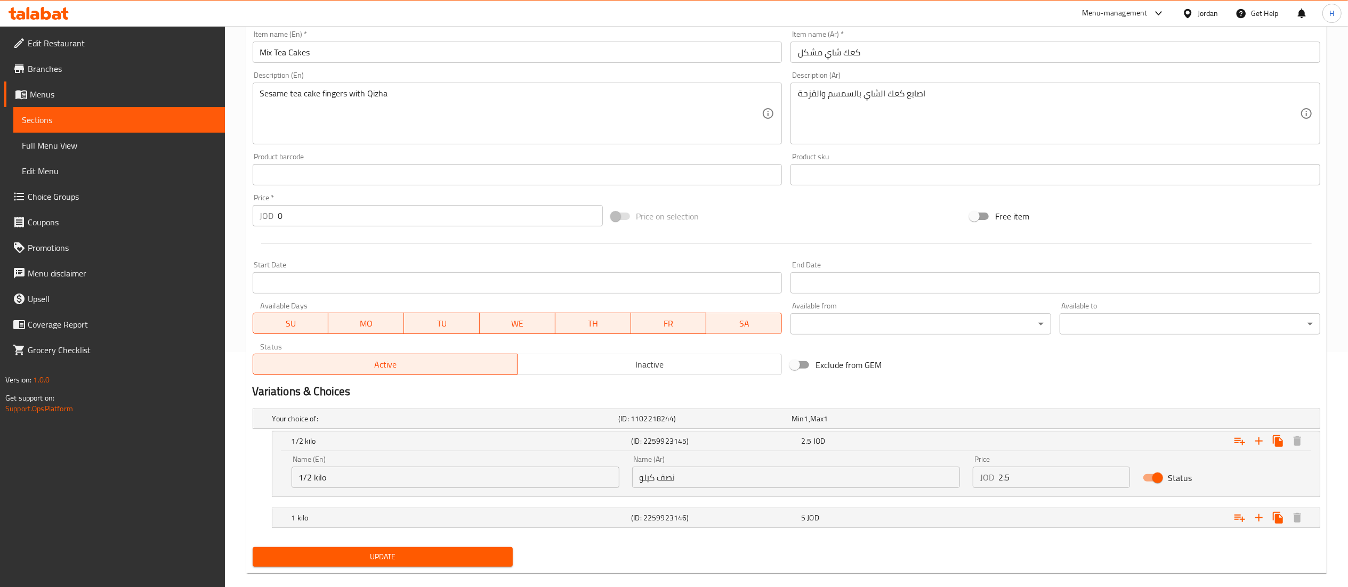
scroll to position [252, 0]
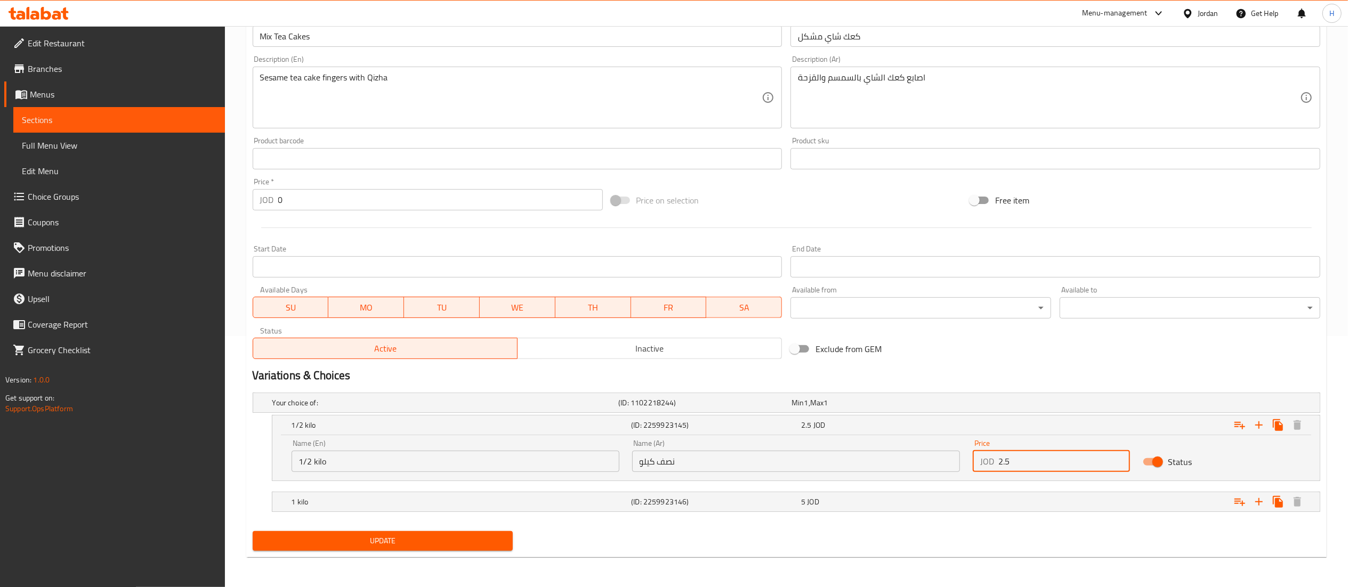
drag, startPoint x: 864, startPoint y: 452, endPoint x: 799, endPoint y: 449, distance: 65.1
click at [799, 449] on div "Name (En) 1/2 kilo Name (En) Name (Ar) نصف كيلو Name (Ar) Price JOD 2.5 Price S…" at bounding box center [796, 455] width 1022 height 45
type input "1.25"
click at [968, 405] on div "Expand" at bounding box center [1135, 403] width 346 height 4
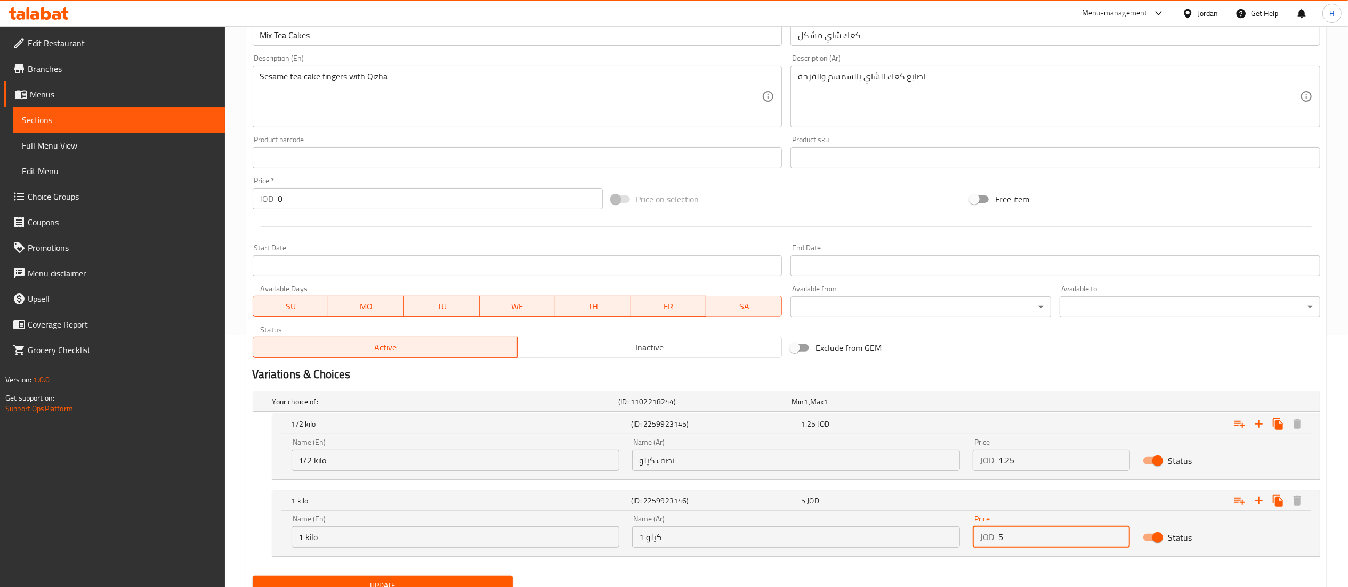
drag, startPoint x: 976, startPoint y: 536, endPoint x: 860, endPoint y: 528, distance: 117.0
click at [860, 528] on div "Name (En) 1 kilo Name (En) Name (Ar) 1 كيلو Name (Ar) Price JOD 5 Price Status" at bounding box center [796, 531] width 1022 height 45
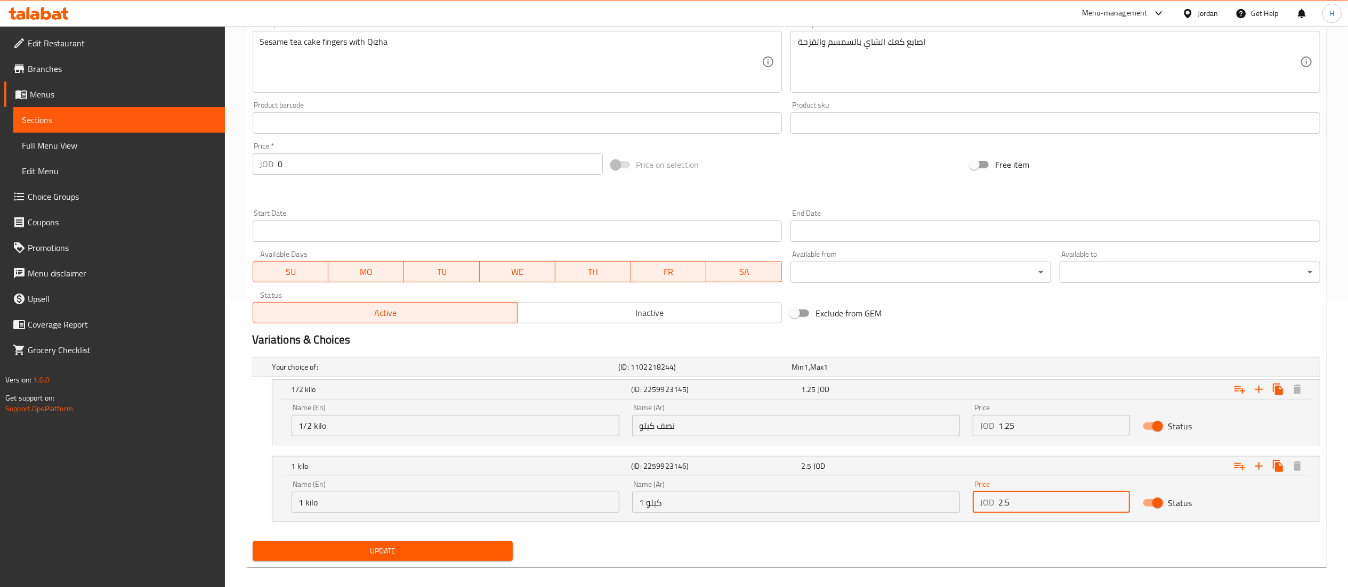
scroll to position [297, 0]
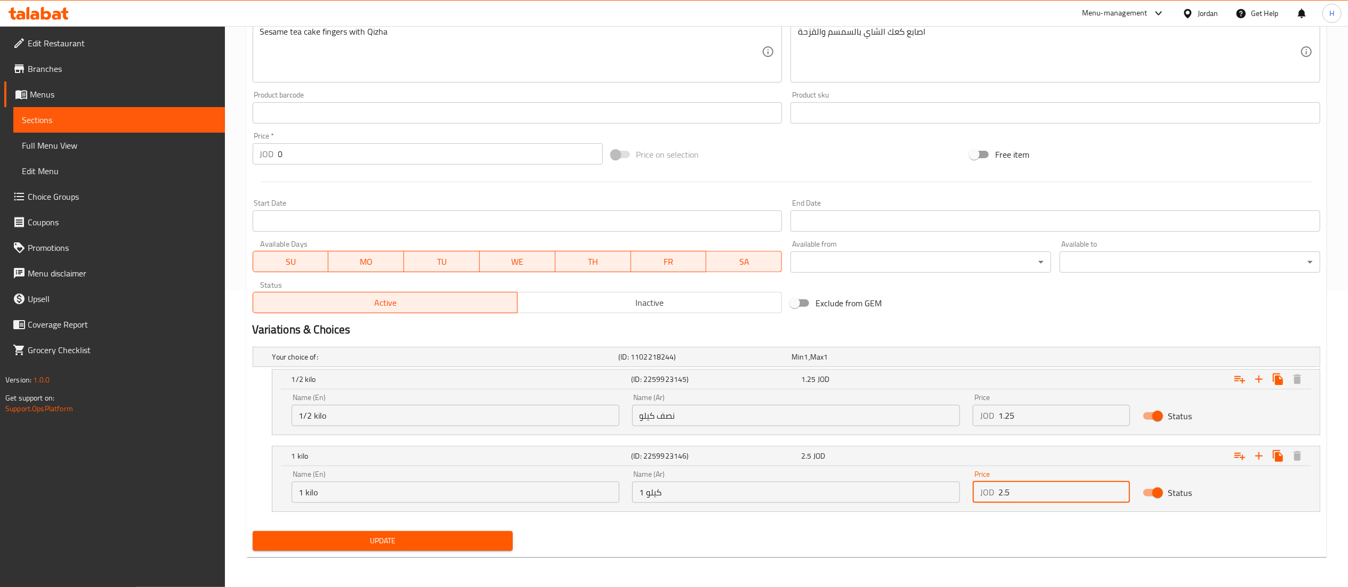
type input "2.5"
click at [401, 545] on span "Update" at bounding box center [383, 540] width 244 height 13
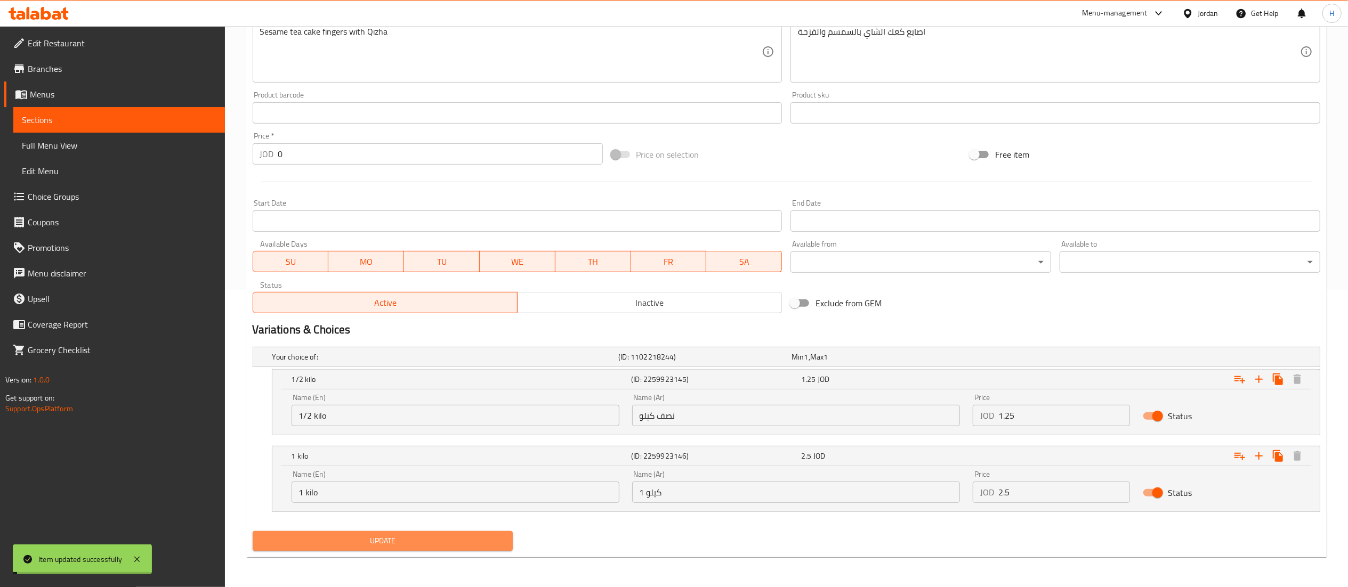
click at [402, 545] on span "Update" at bounding box center [383, 540] width 244 height 13
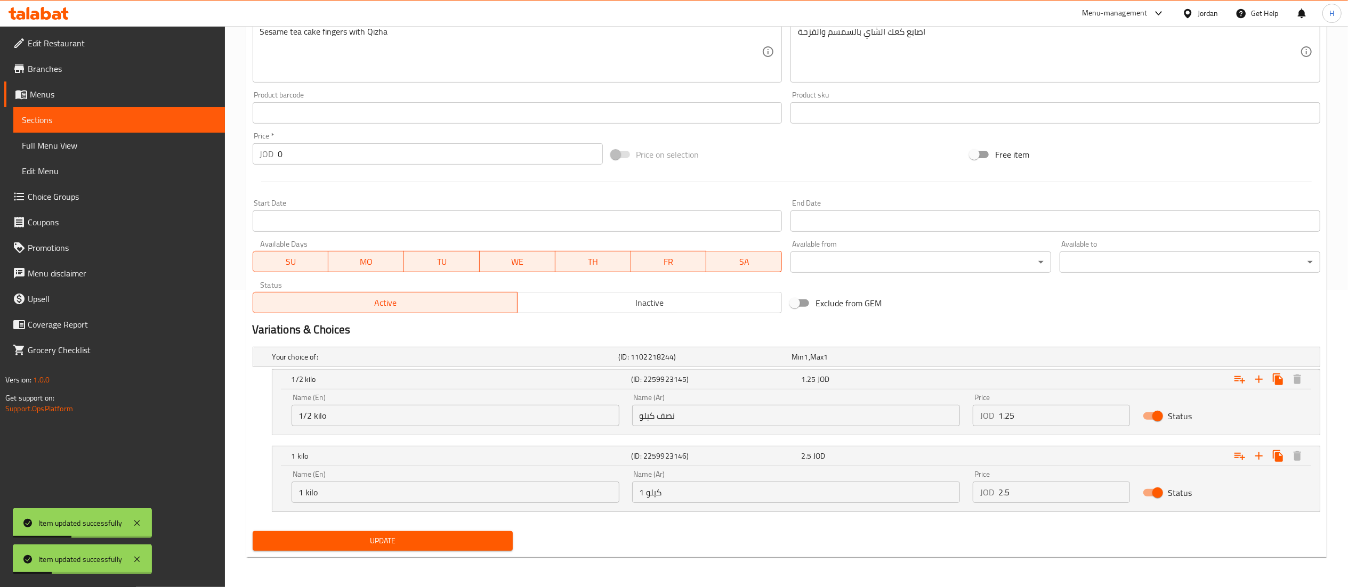
click at [448, 534] on span "Update" at bounding box center [383, 540] width 244 height 13
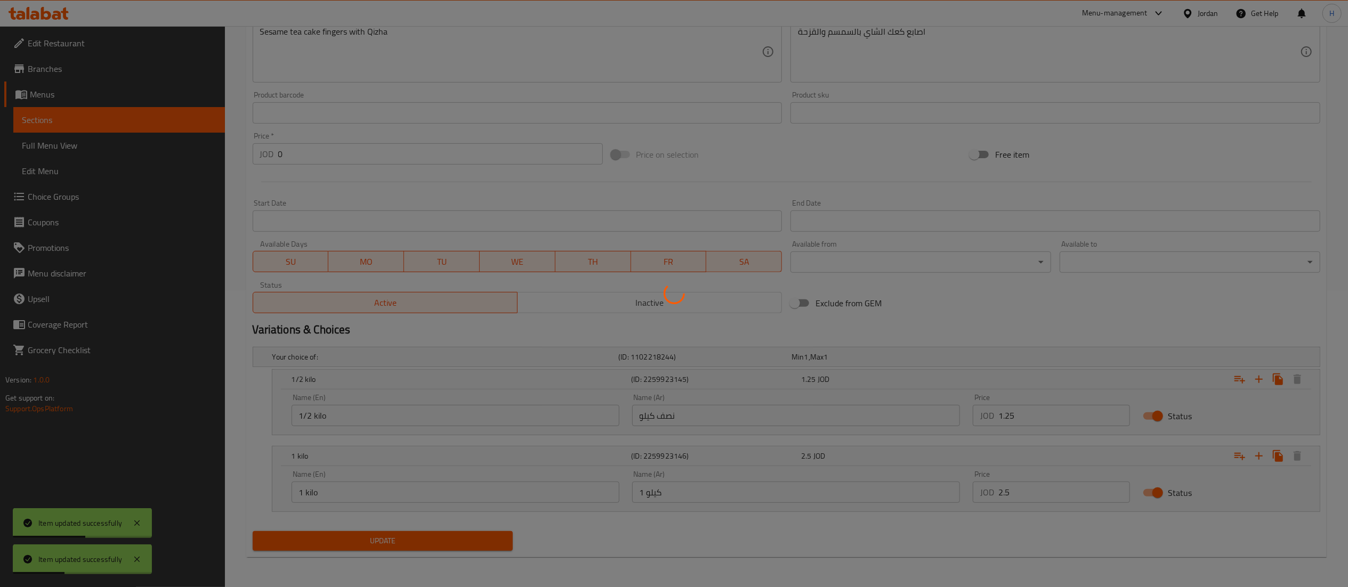
scroll to position [0, 0]
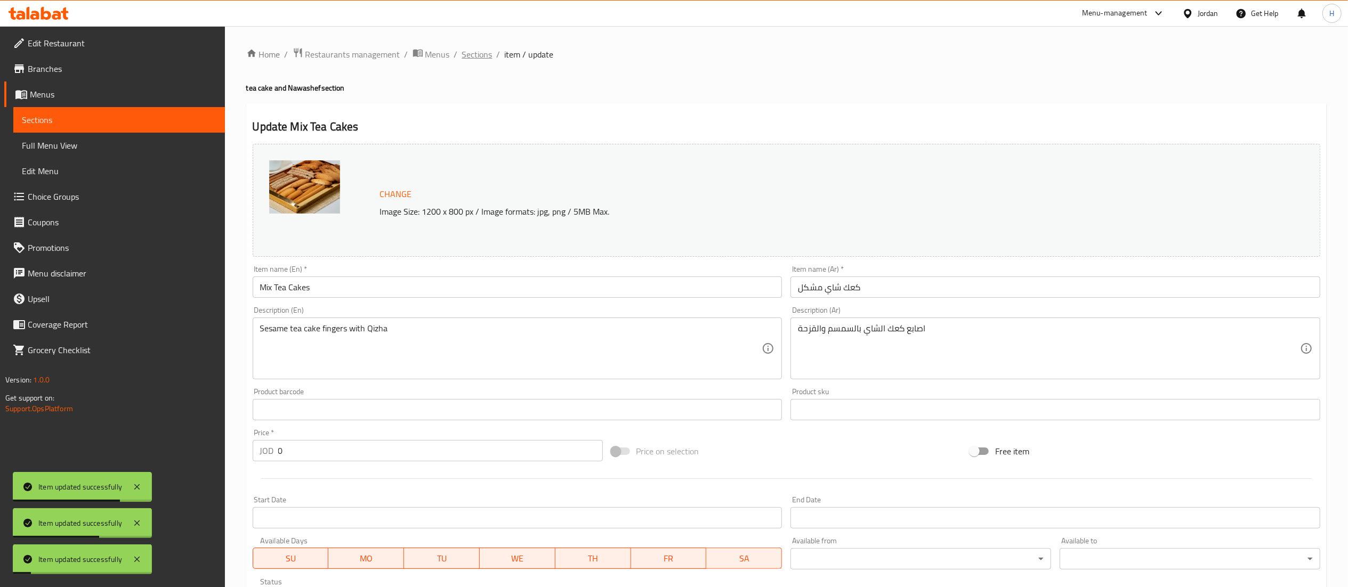
click at [472, 53] on span "Sections" at bounding box center [477, 54] width 30 height 13
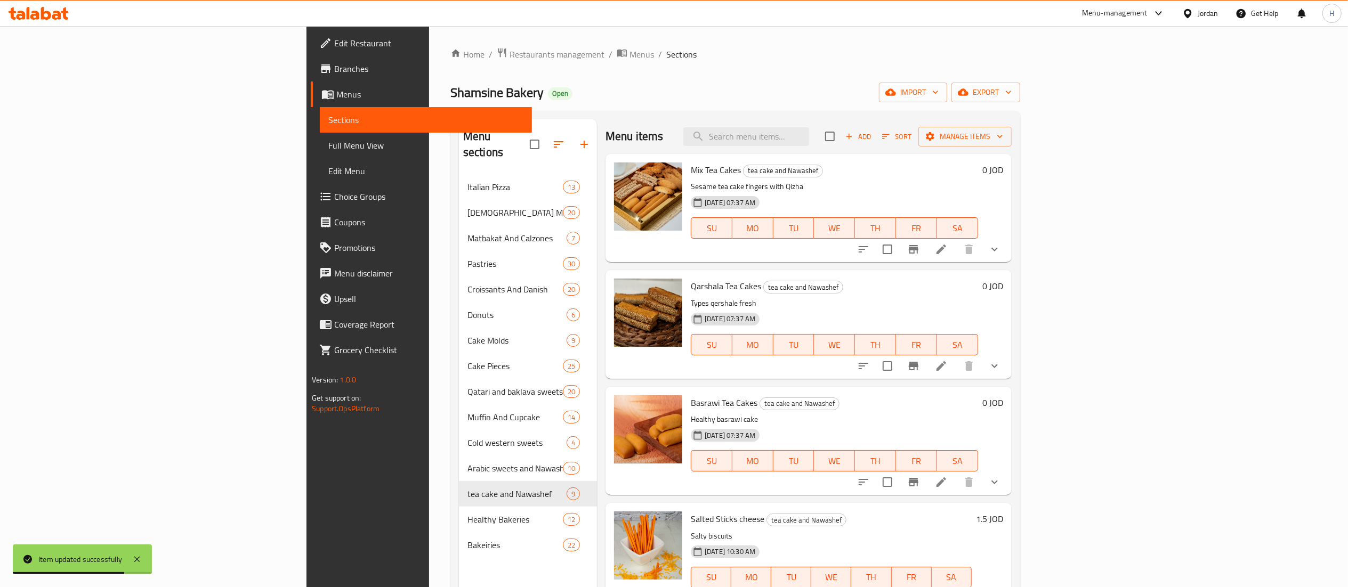
click at [28, 14] on icon at bounding box center [28, 13] width 3 height 12
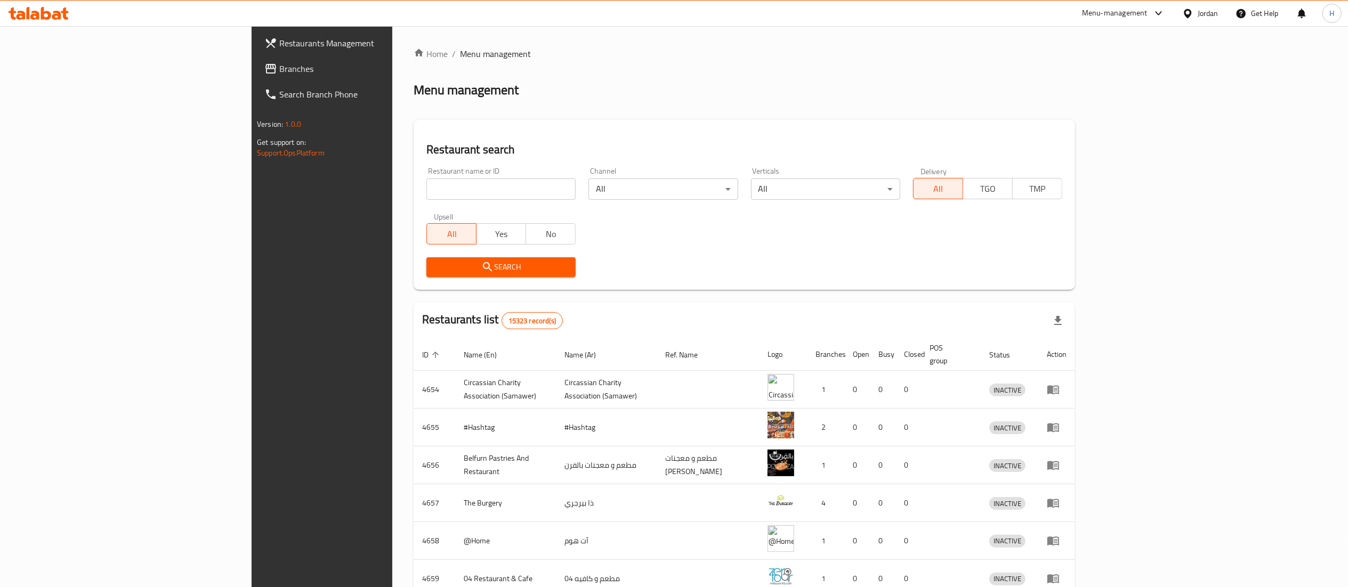
click at [426, 196] on input "search" at bounding box center [500, 189] width 149 height 21
paste input "774120"
type input "774120"
click button "Search" at bounding box center [500, 267] width 149 height 20
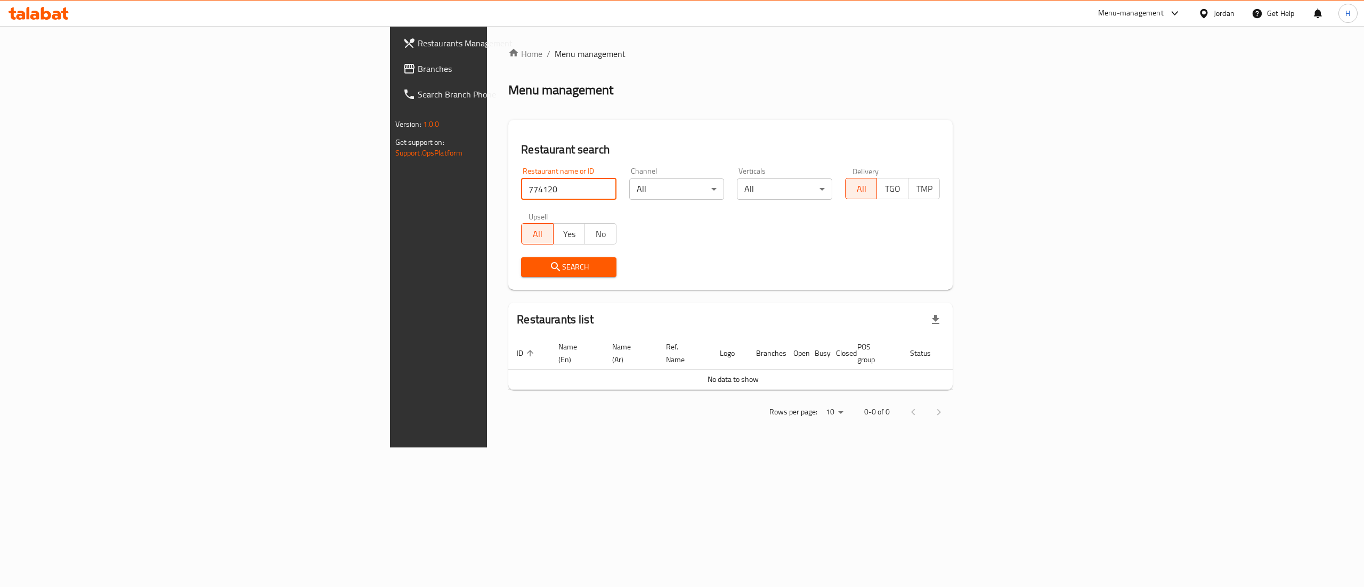
click at [394, 61] on link "Branches" at bounding box center [506, 69] width 224 height 26
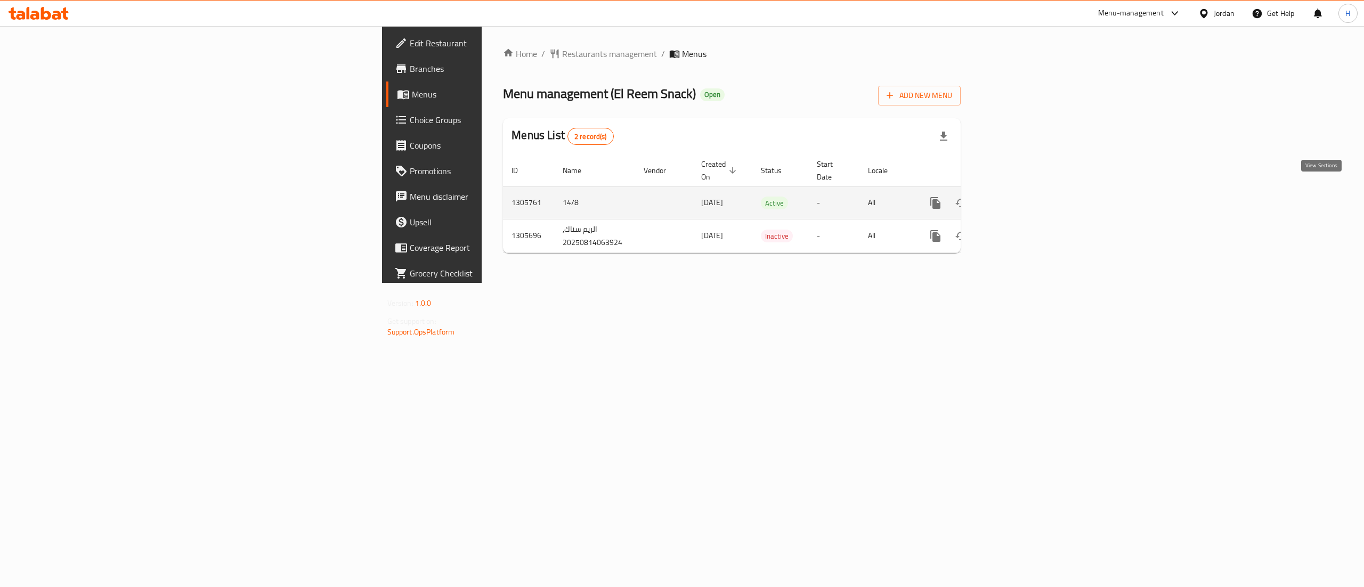
click at [1017, 198] on icon "enhanced table" at bounding box center [1013, 203] width 10 height 10
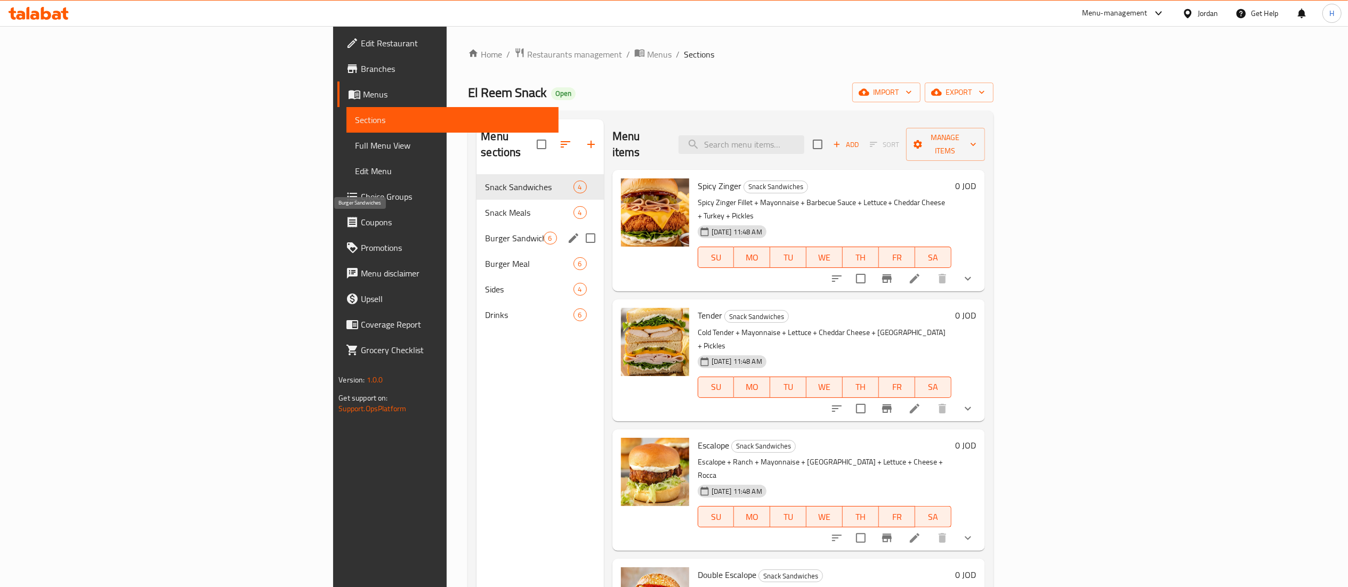
click at [485, 232] on span "Burger Sandwiches" at bounding box center [514, 238] width 58 height 13
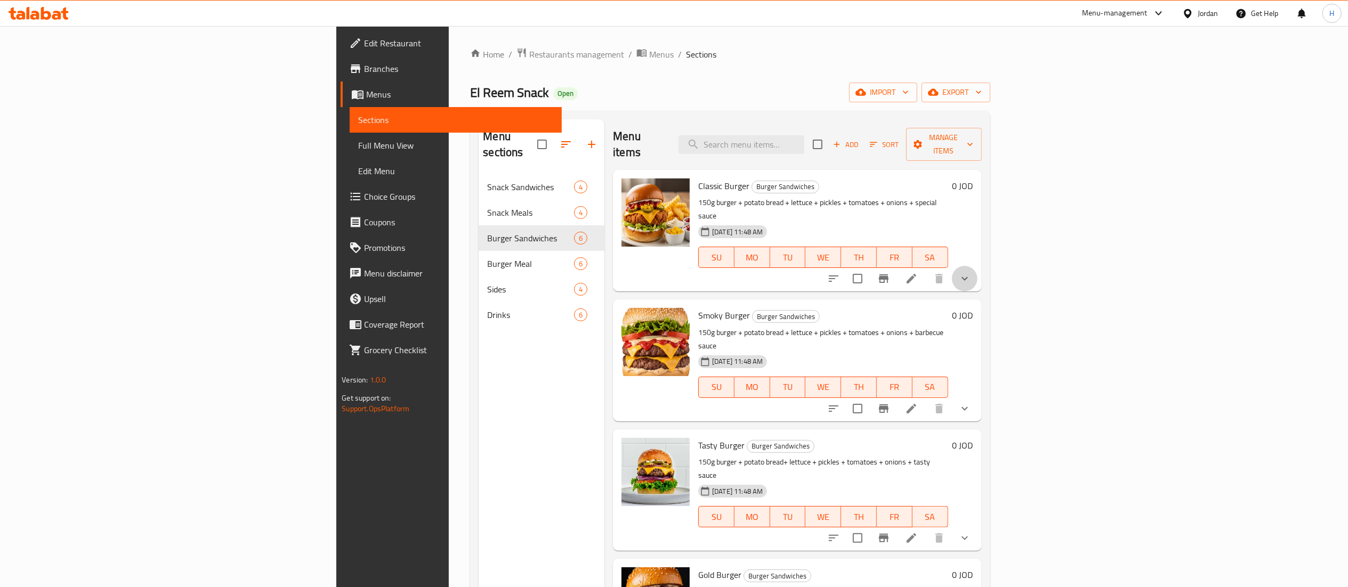
click at [971, 272] on icon "show more" at bounding box center [964, 278] width 13 height 13
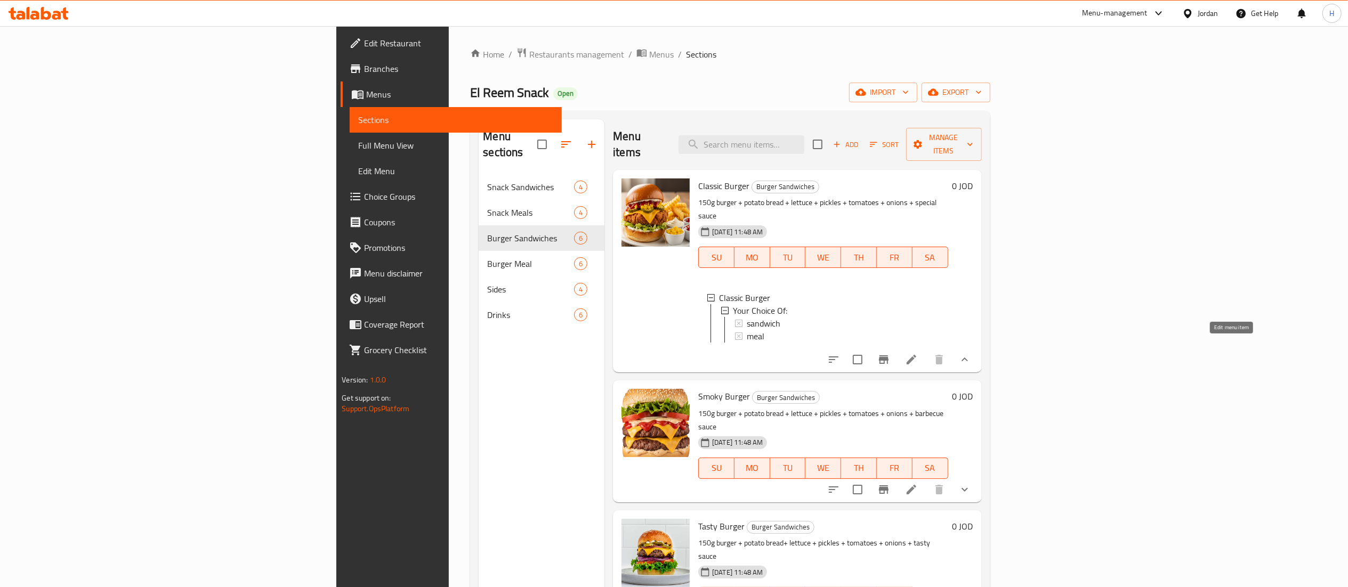
click at [916, 355] on icon at bounding box center [911, 360] width 10 height 10
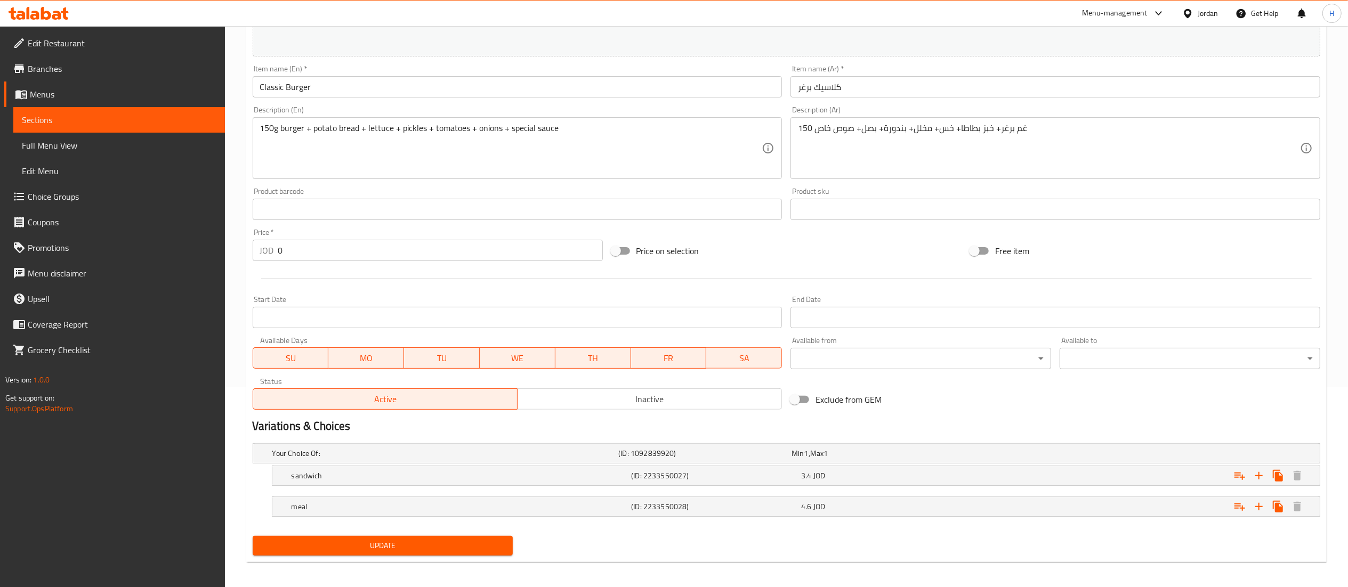
scroll to position [206, 0]
